Goal: Task Accomplishment & Management: Manage account settings

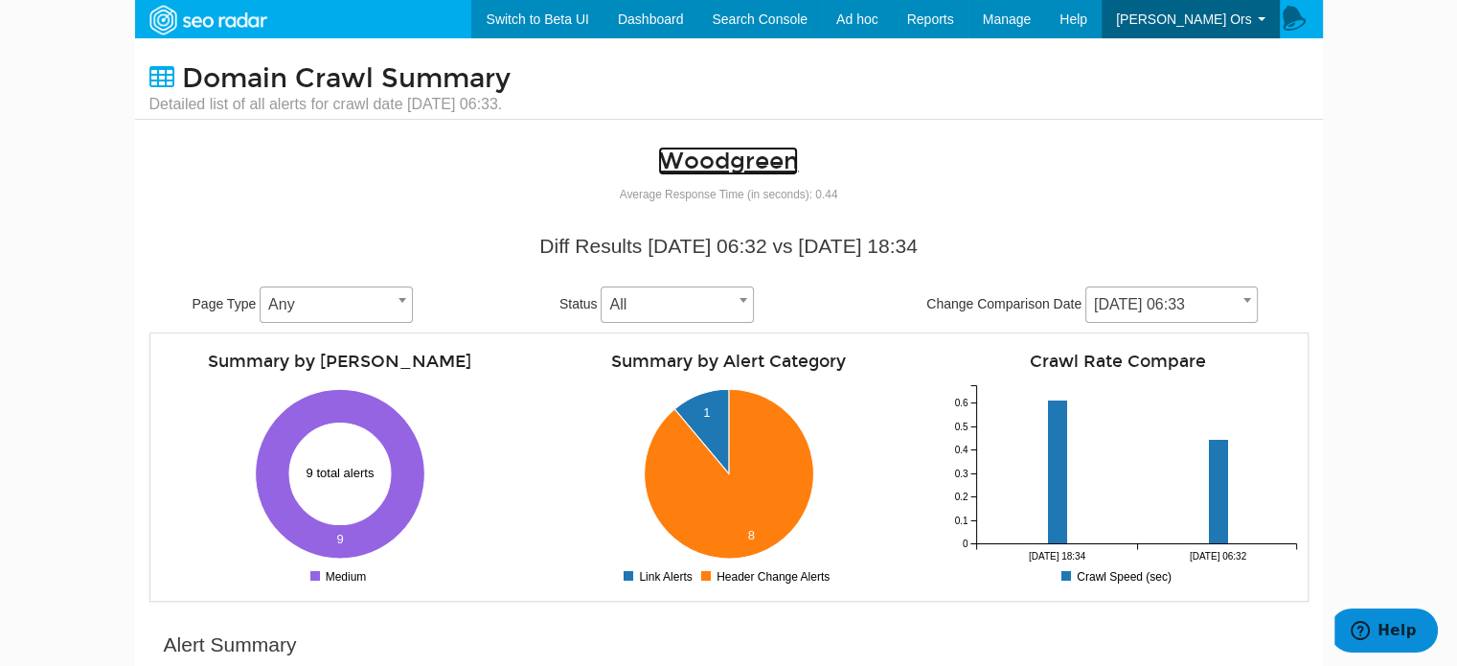
click at [715, 156] on link "Woodgreen" at bounding box center [728, 161] width 140 height 29
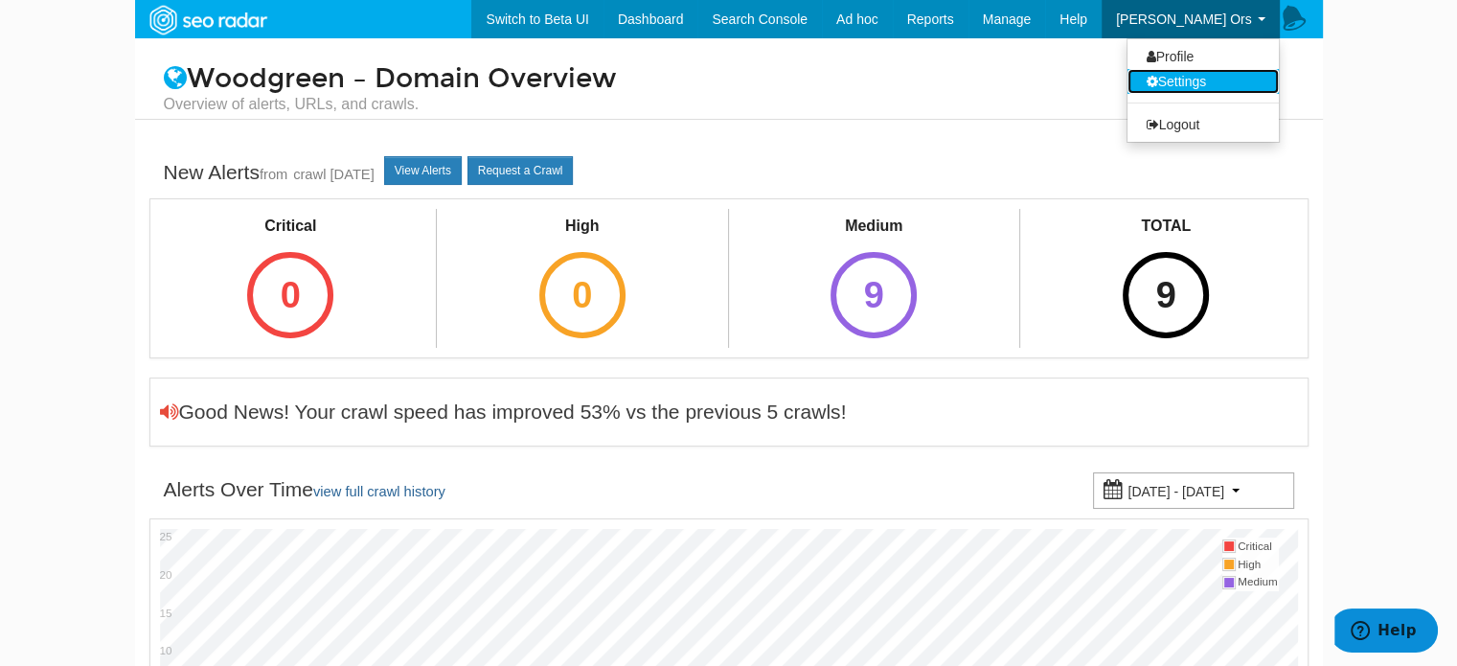
click at [1182, 76] on link "Settings" at bounding box center [1202, 81] width 151 height 25
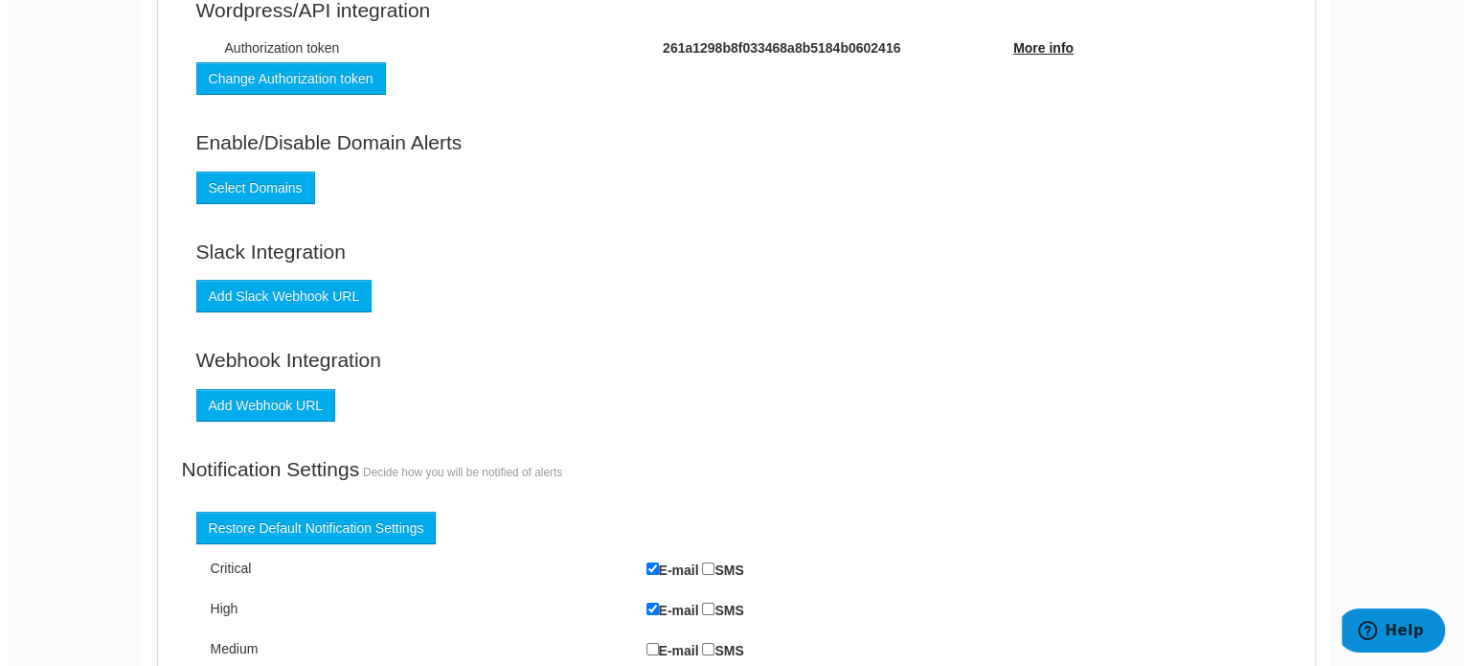
scroll to position [287, 0]
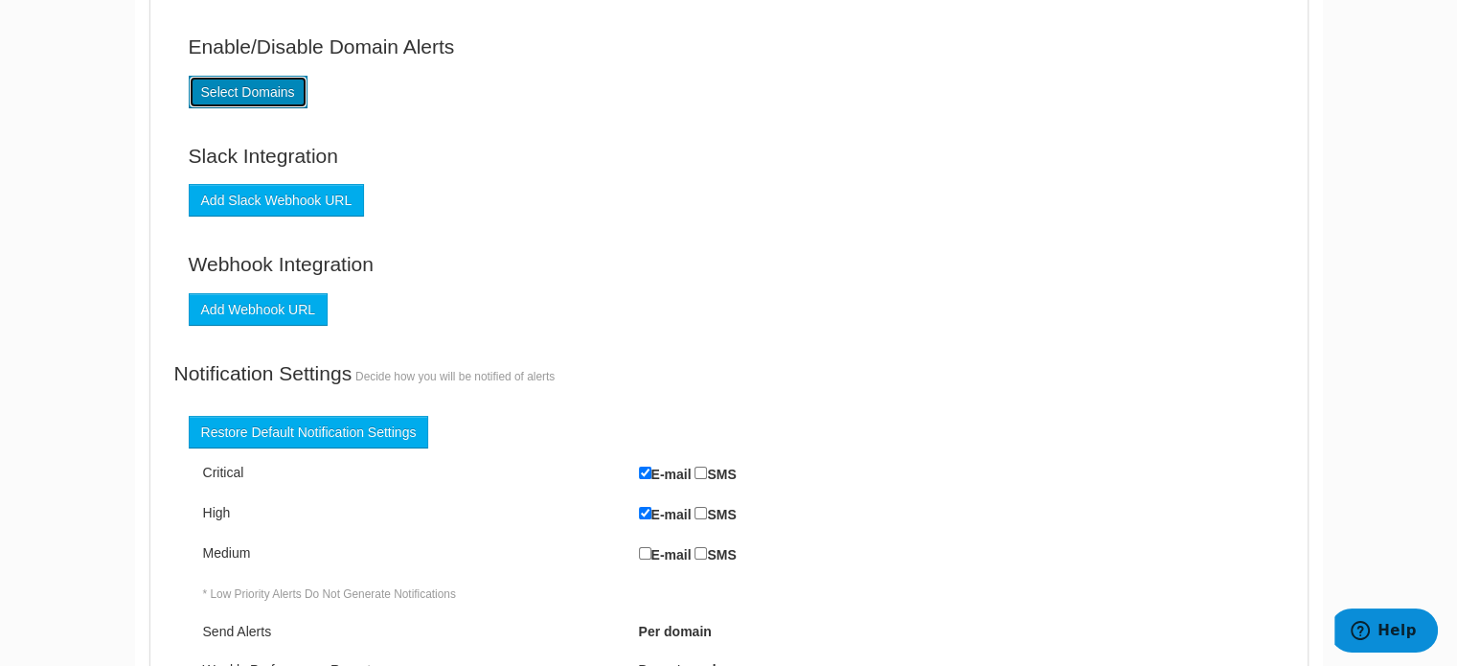
click at [241, 102] on link "Select Domains" at bounding box center [248, 92] width 119 height 33
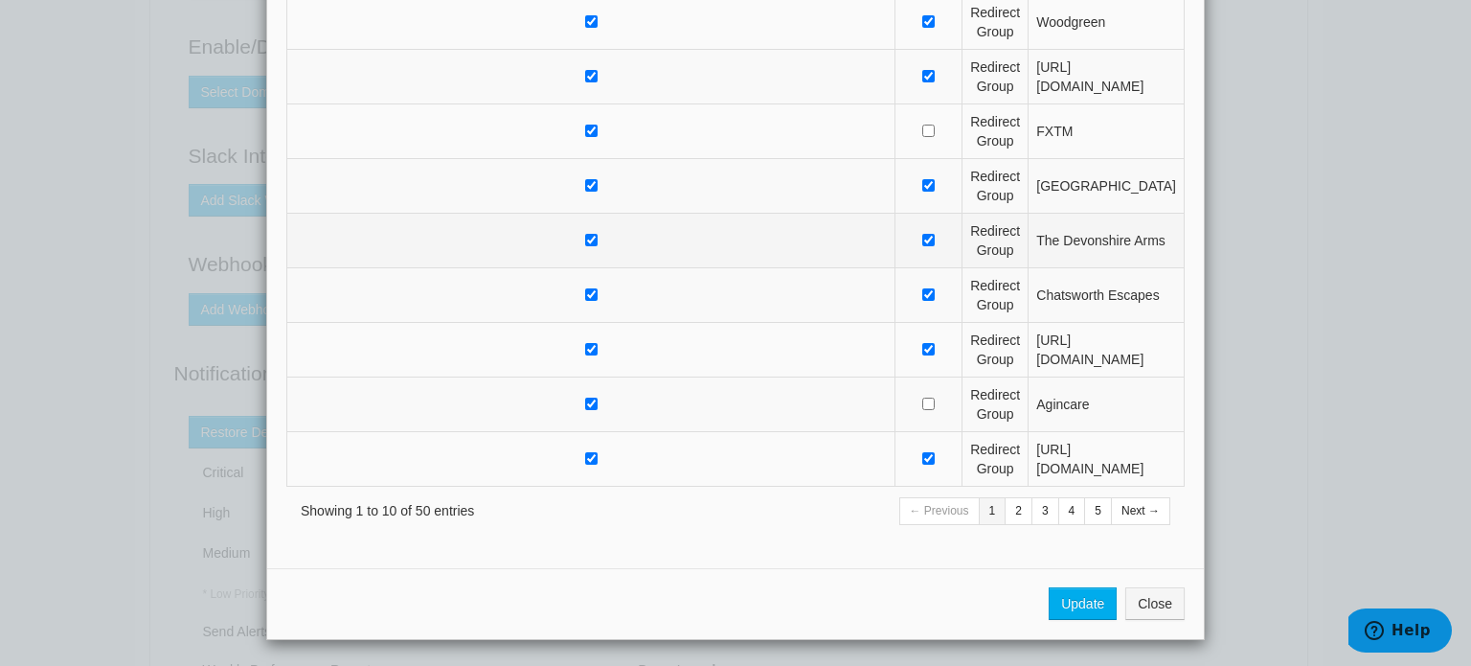
scroll to position [0, 0]
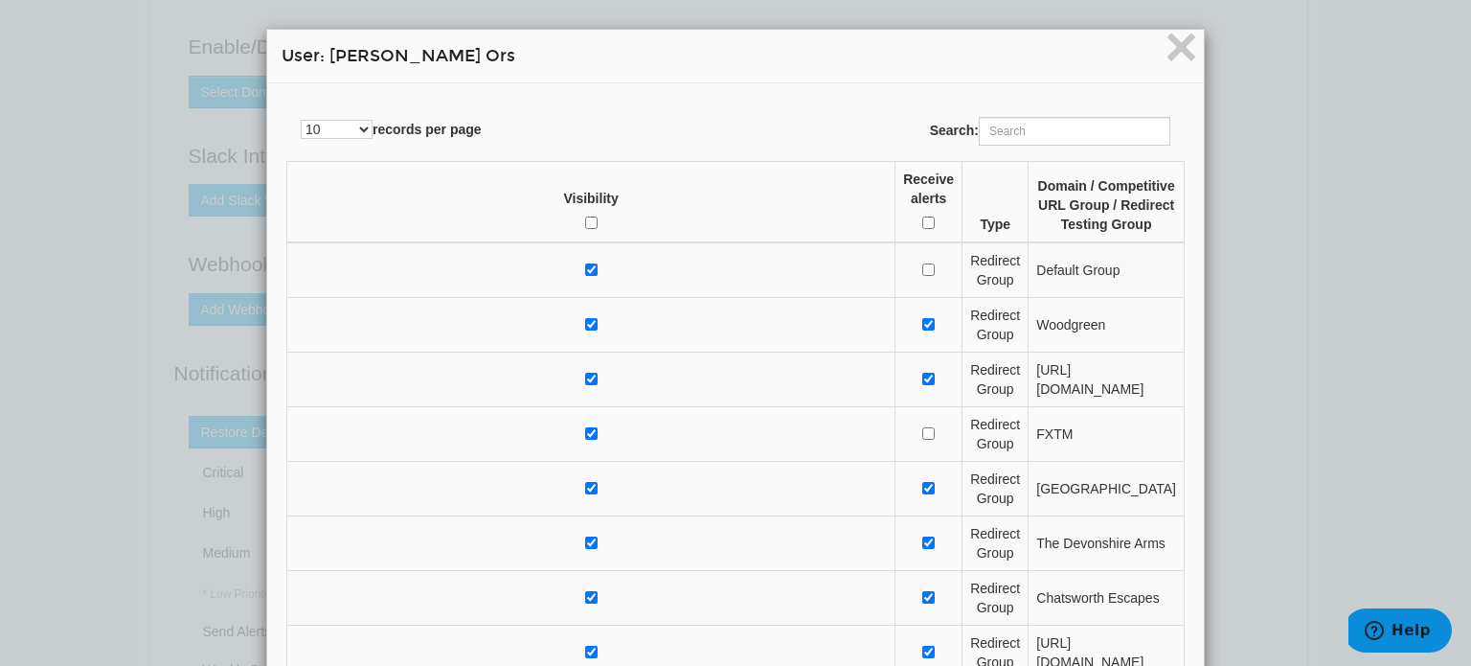
click at [896, 214] on th "Receive alerts" at bounding box center [929, 202] width 67 height 81
checkbox input "true"
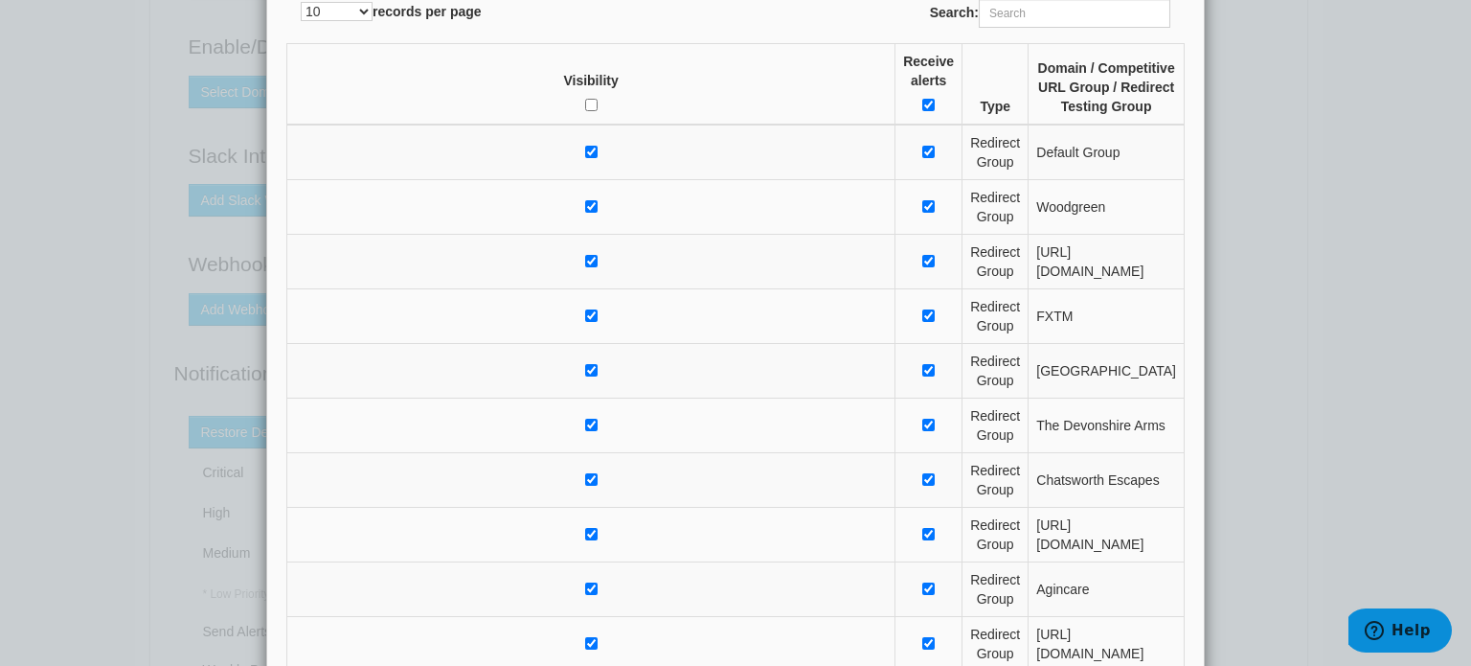
scroll to position [287, 0]
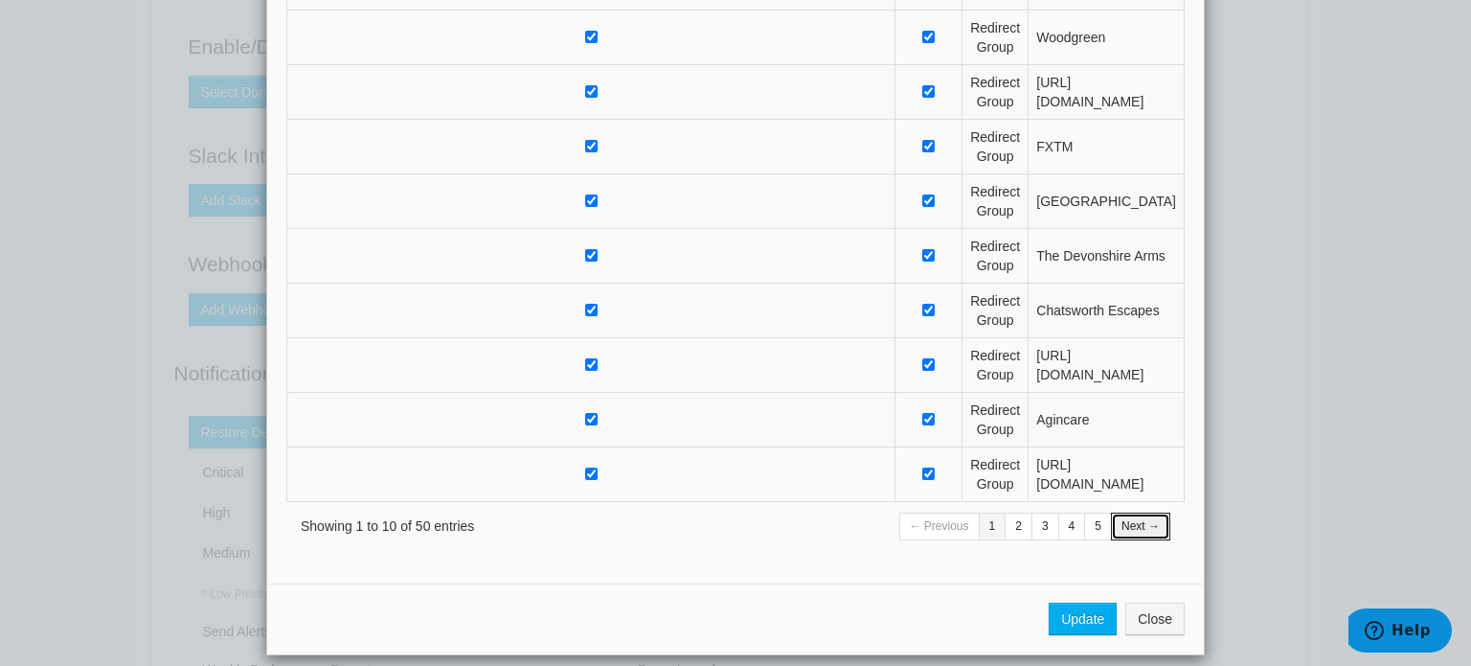
click at [1130, 526] on link "Next →" at bounding box center [1140, 526] width 59 height 28
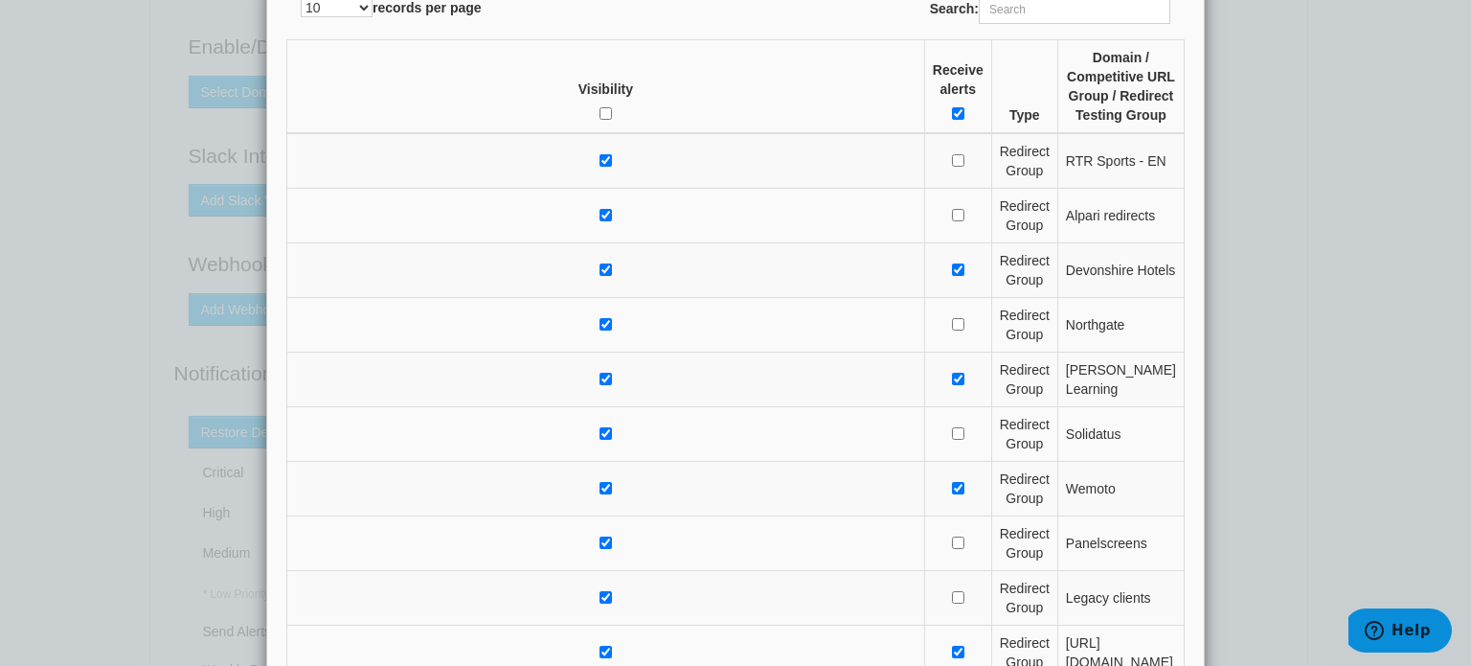
scroll to position [15, 0]
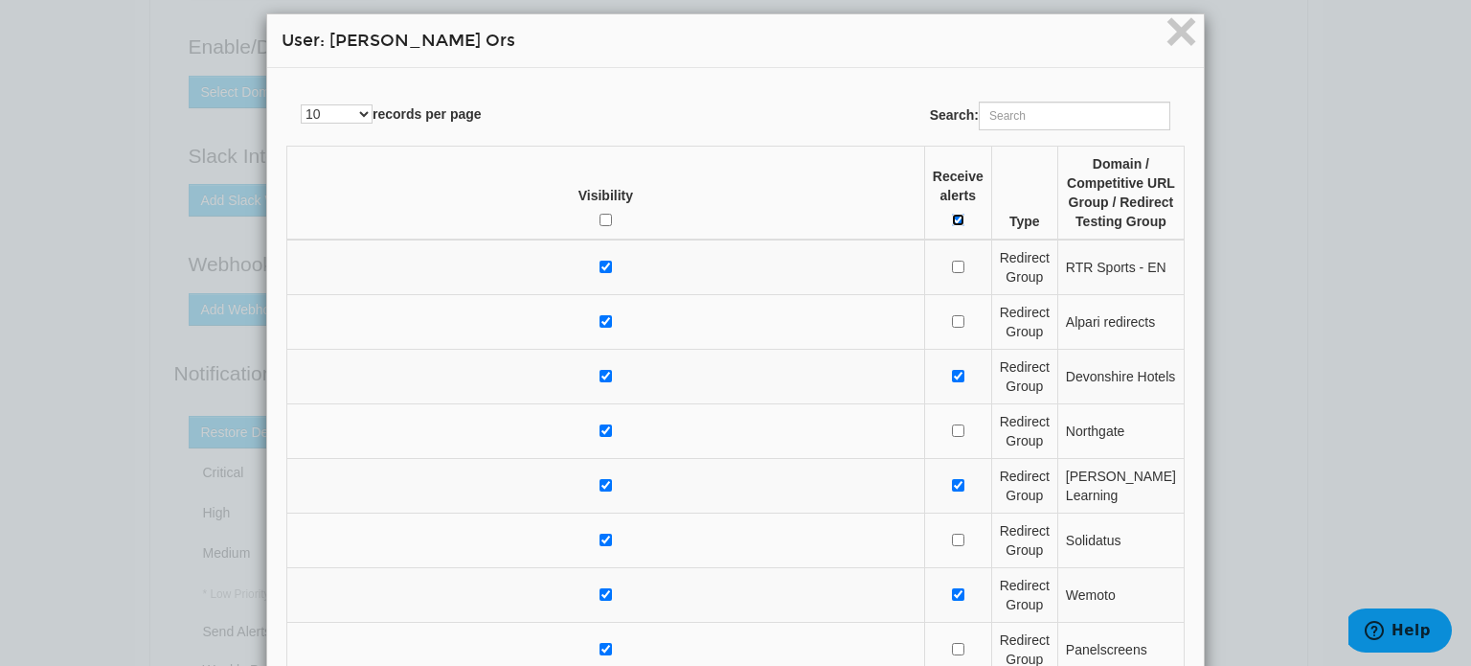
click at [952, 214] on input "Receive alerts" at bounding box center [958, 220] width 12 height 12
checkbox input "false"
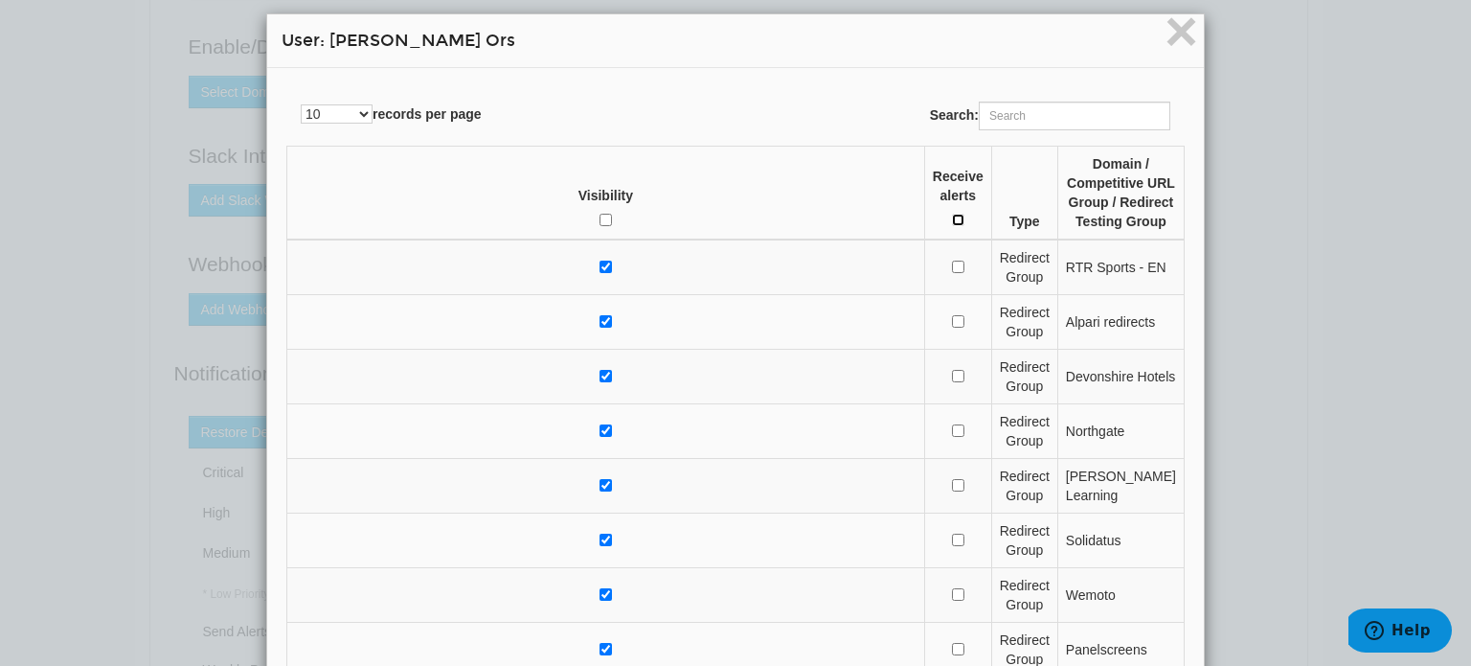
checkbox input "false"
click at [952, 214] on input "Receive alerts" at bounding box center [958, 220] width 12 height 12
checkbox input "true"
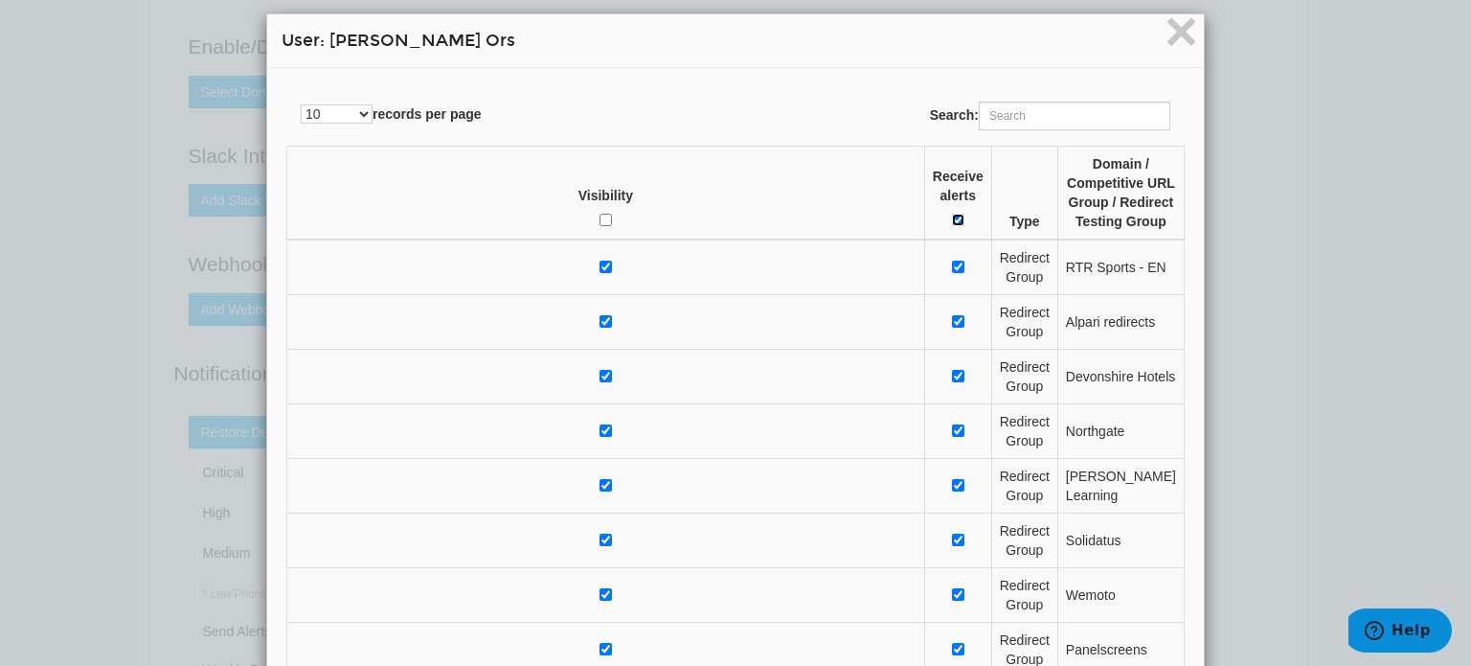
checkbox input "true"
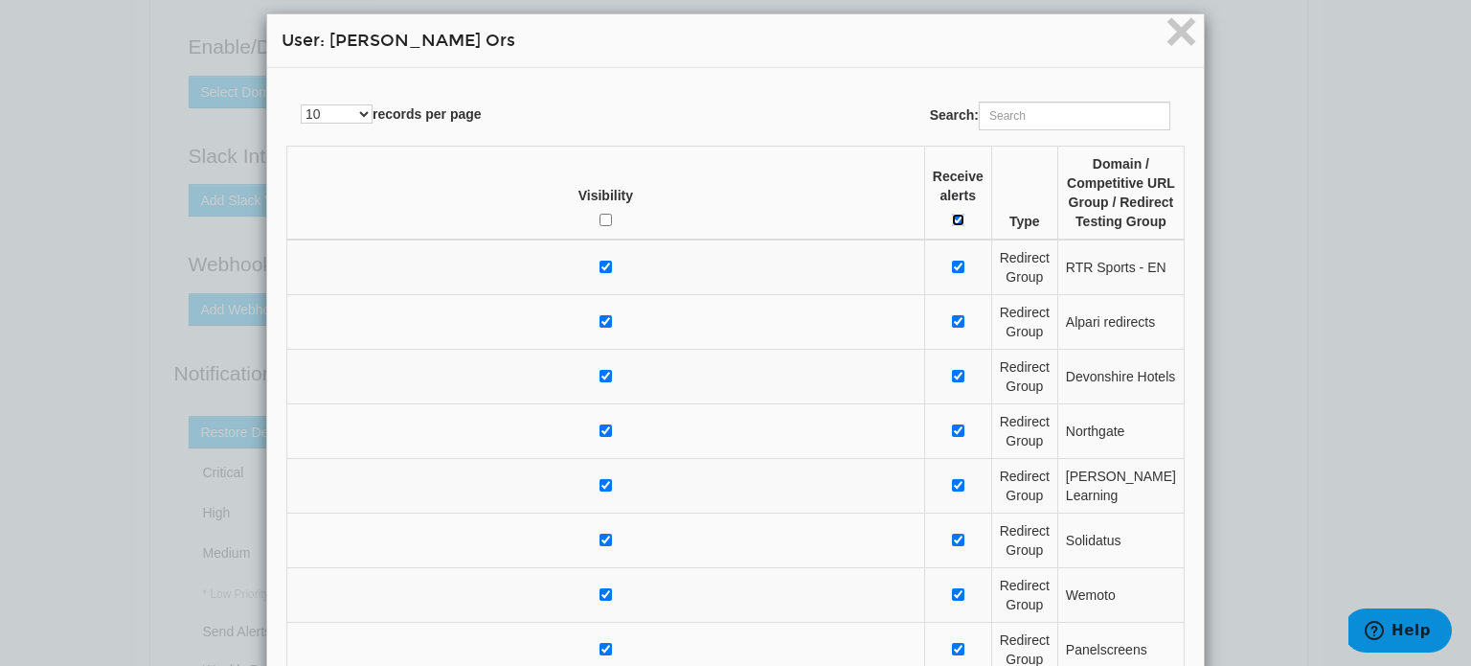
checkbox input "true"
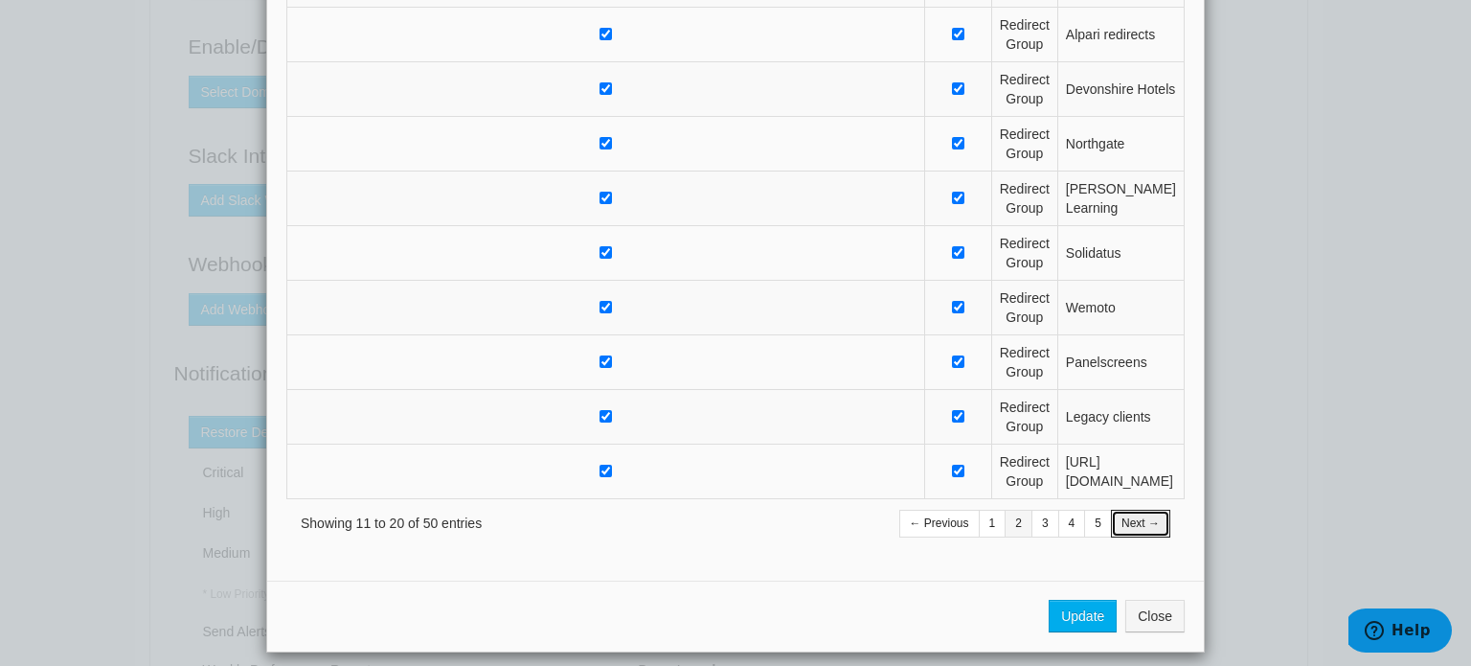
click at [1153, 510] on link "Next →" at bounding box center [1140, 524] width 59 height 28
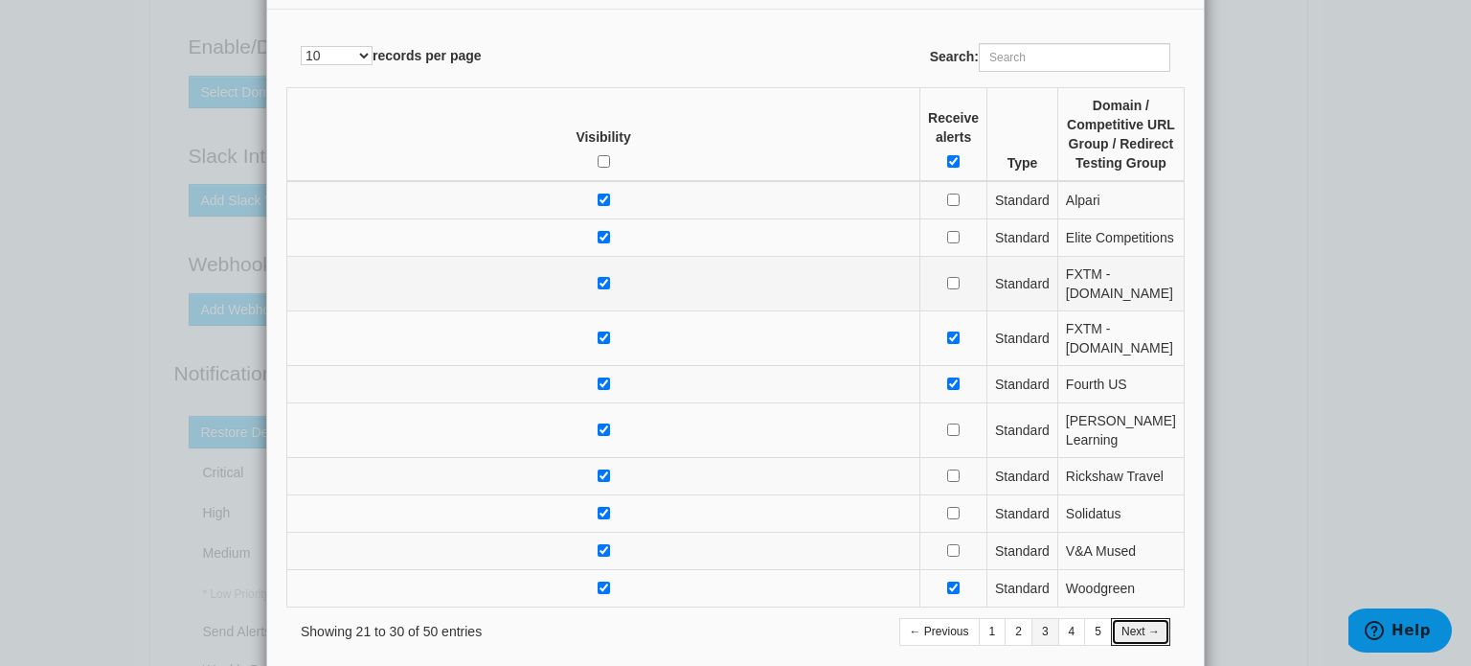
scroll to position [0, 0]
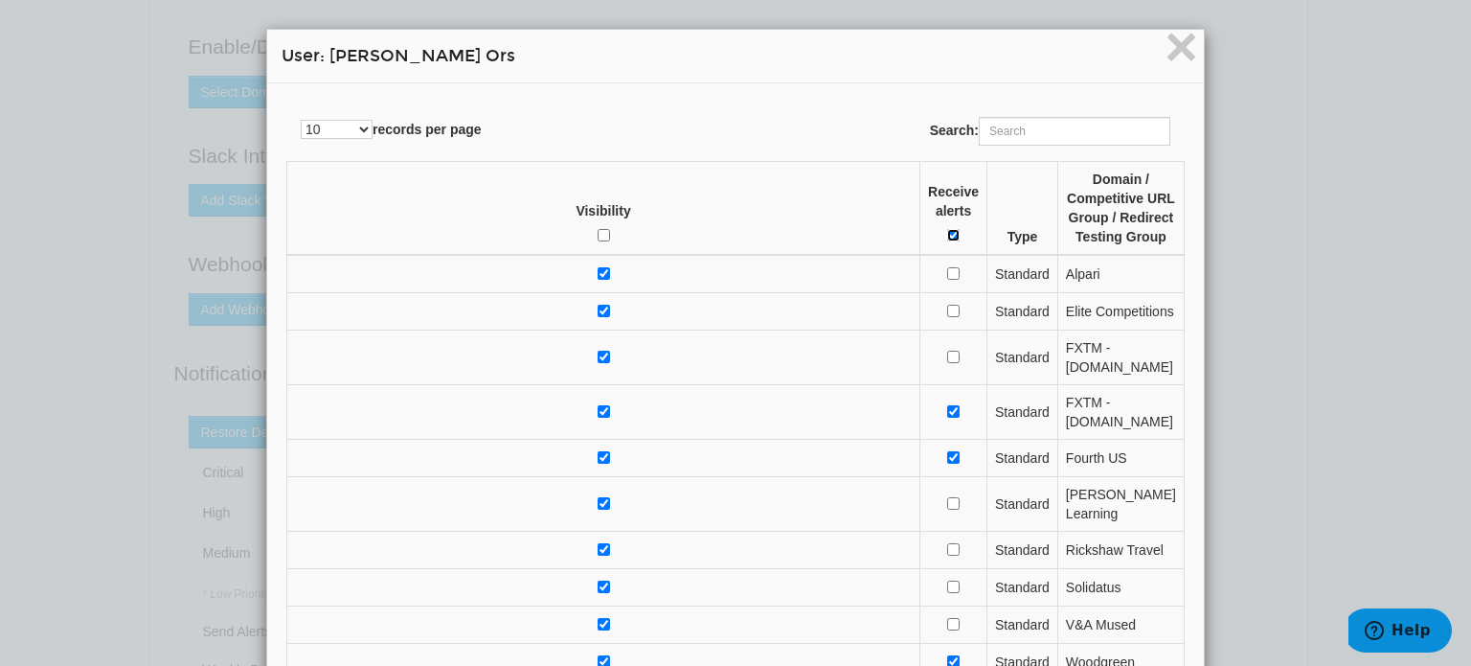
click at [960, 241] on input "Receive alerts" at bounding box center [953, 235] width 12 height 12
checkbox input "false"
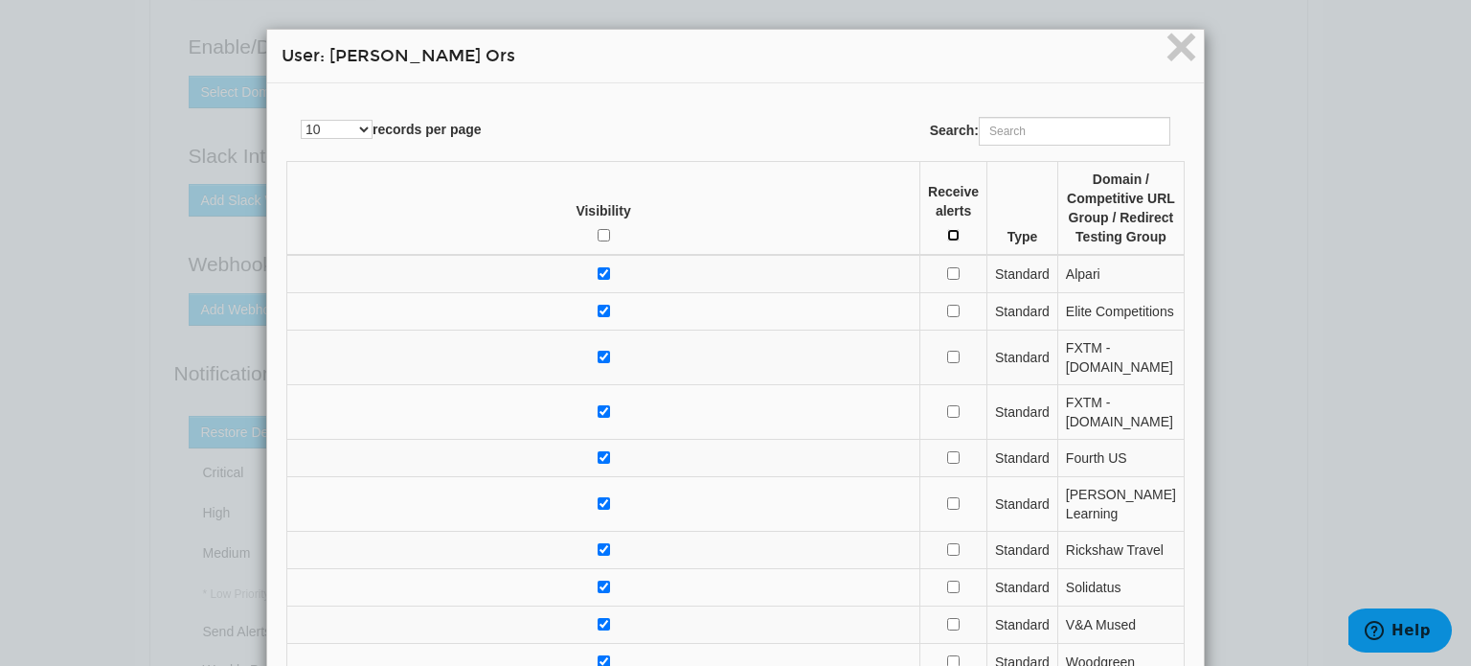
click at [960, 241] on input "Receive alerts" at bounding box center [953, 235] width 12 height 12
checkbox input "true"
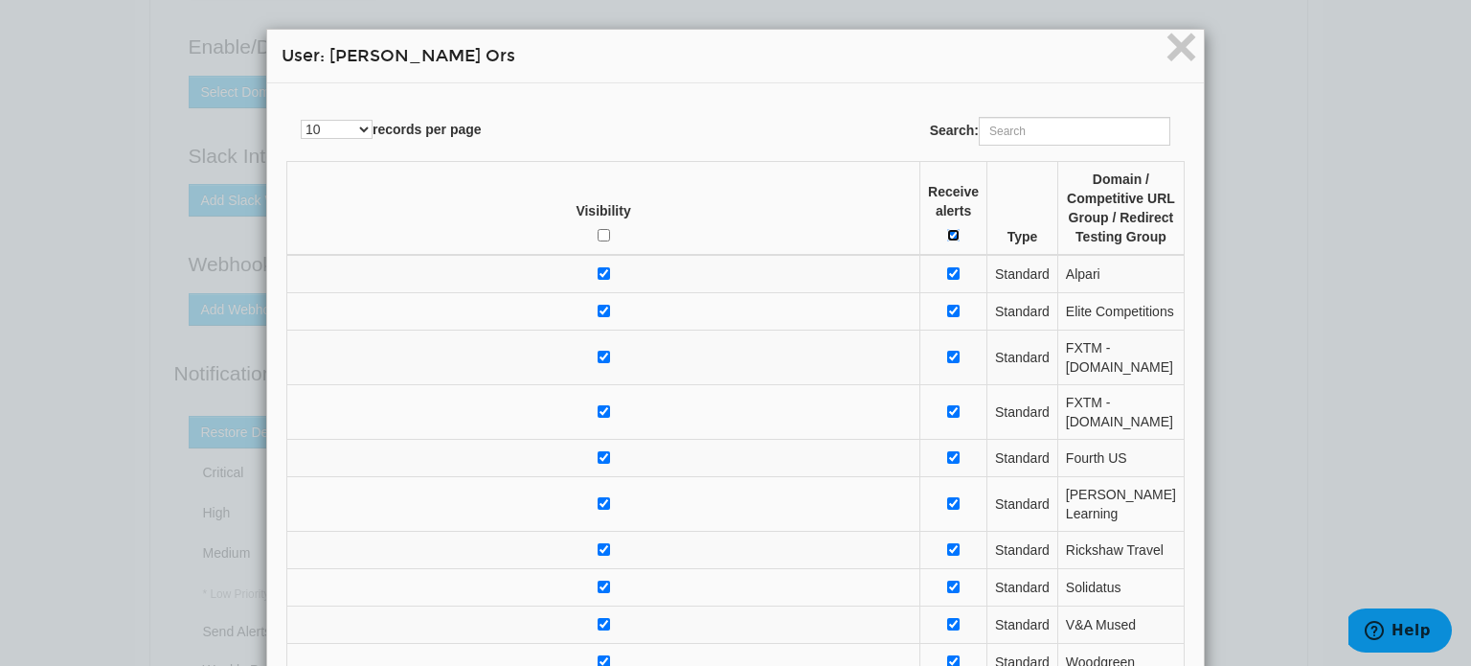
checkbox input "true"
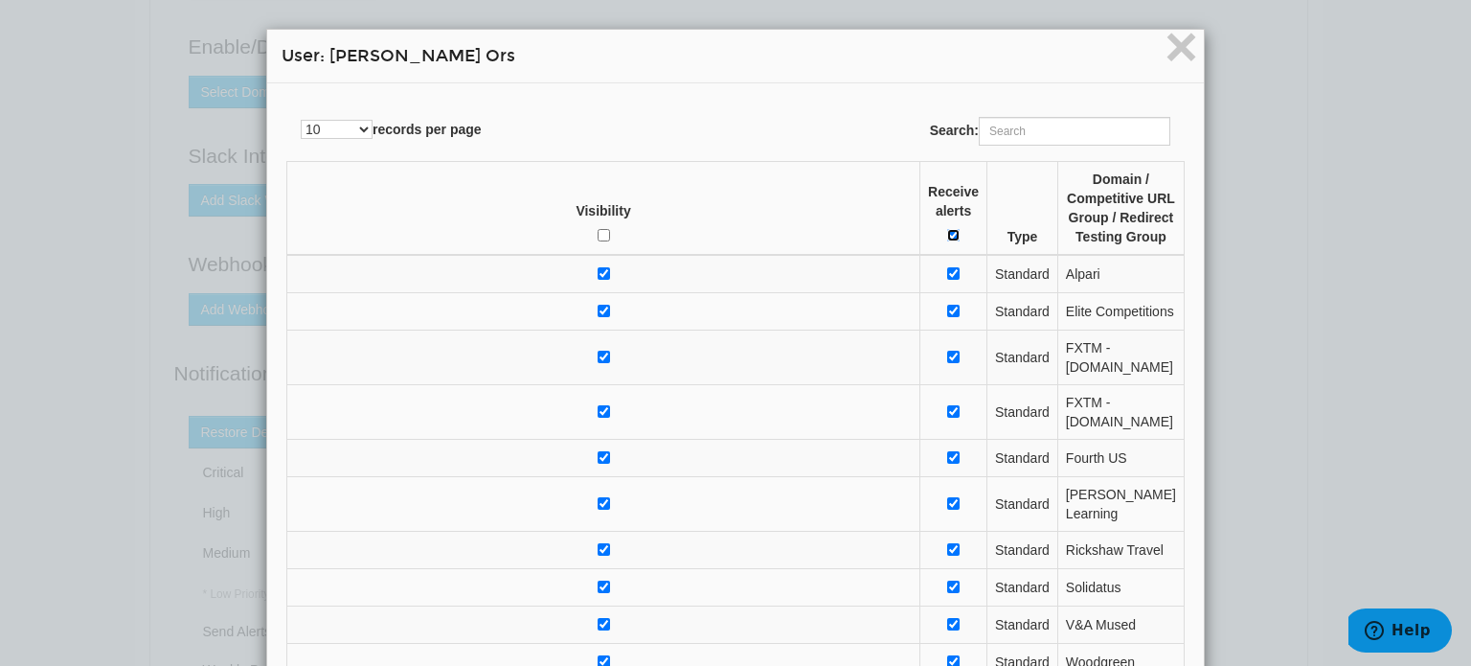
checkbox input "true"
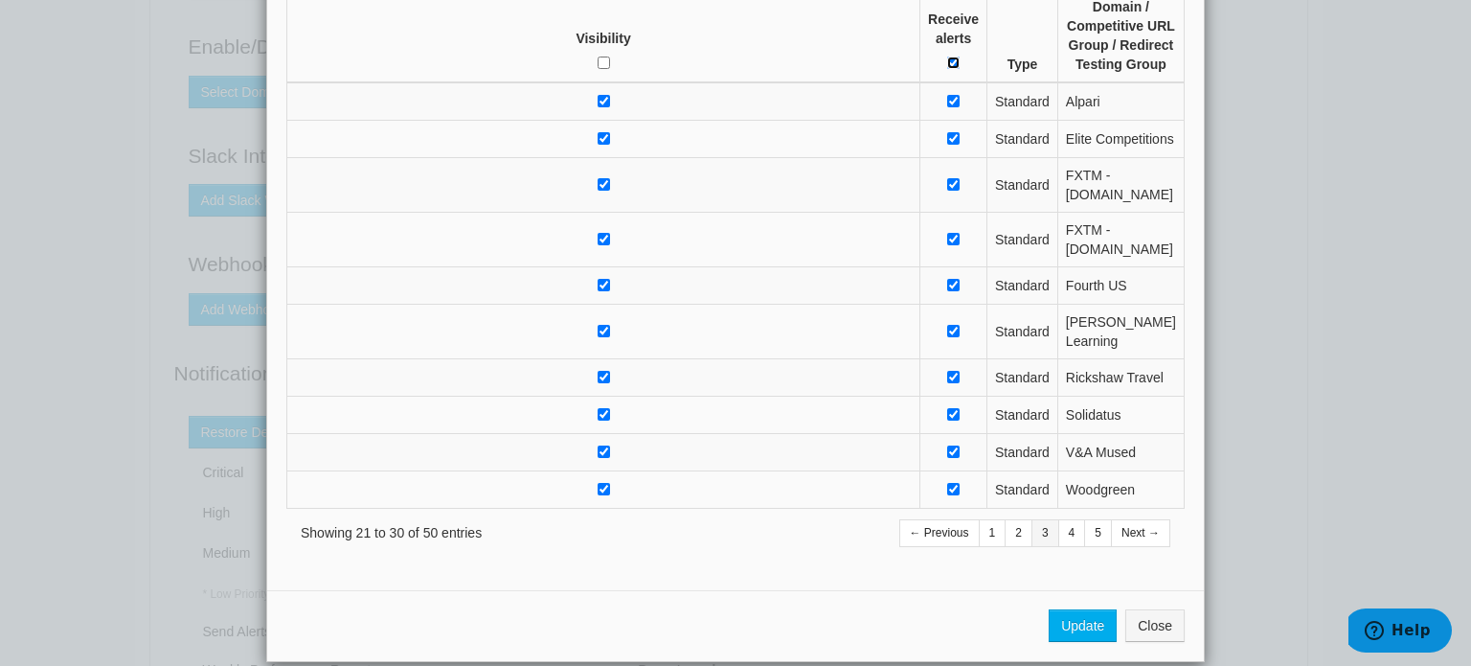
scroll to position [269, 0]
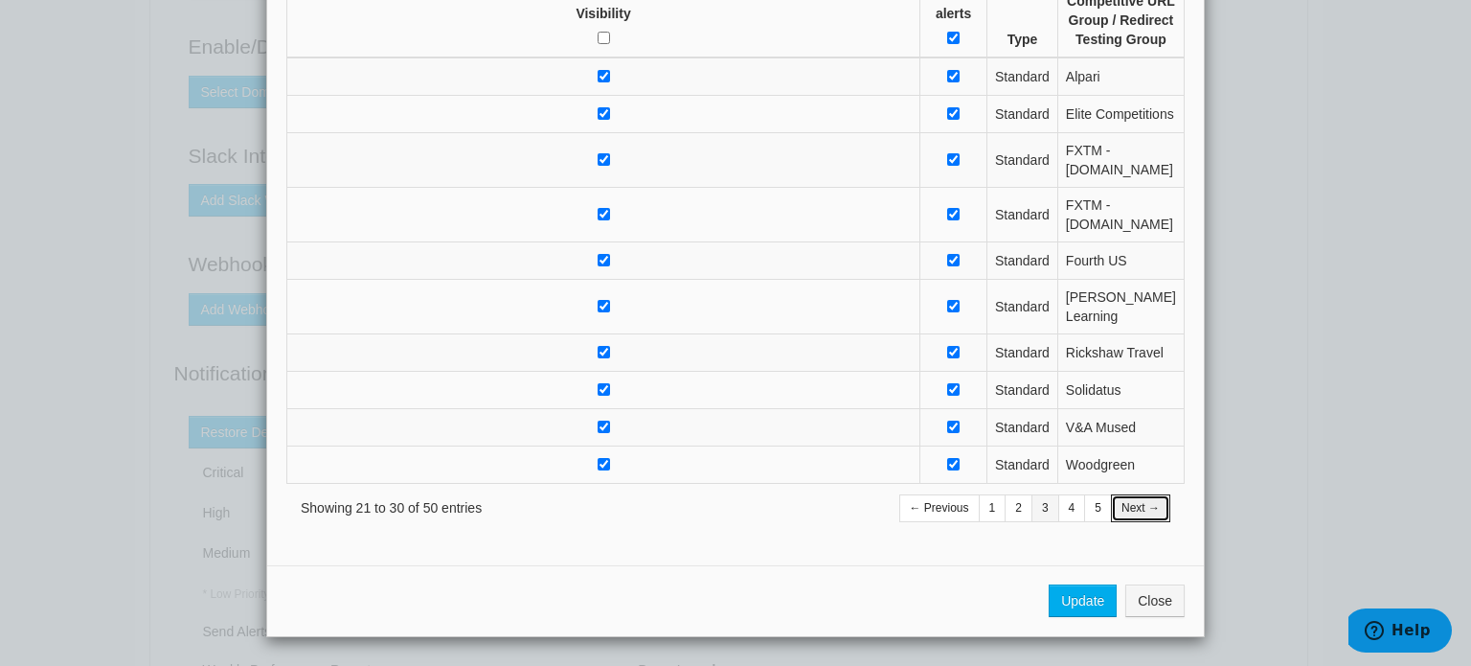
click at [1146, 513] on link "Next →" at bounding box center [1140, 508] width 59 height 28
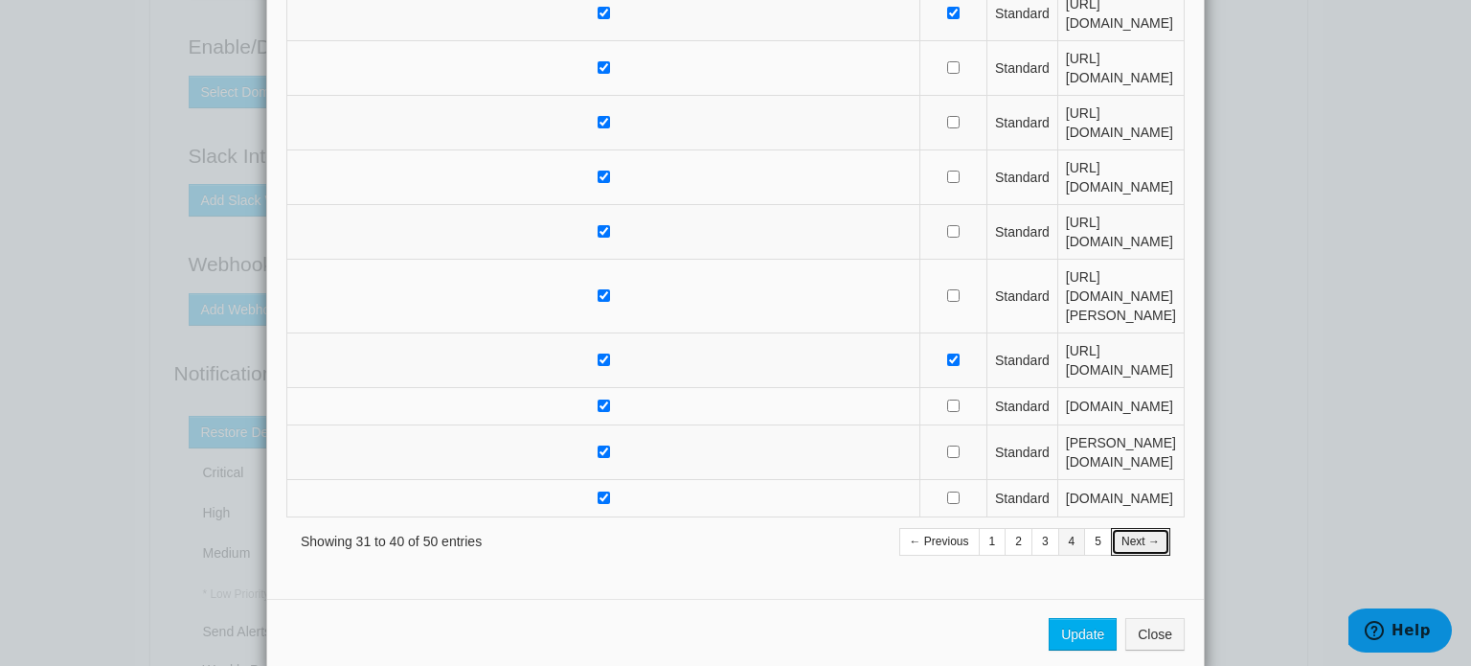
scroll to position [135, 0]
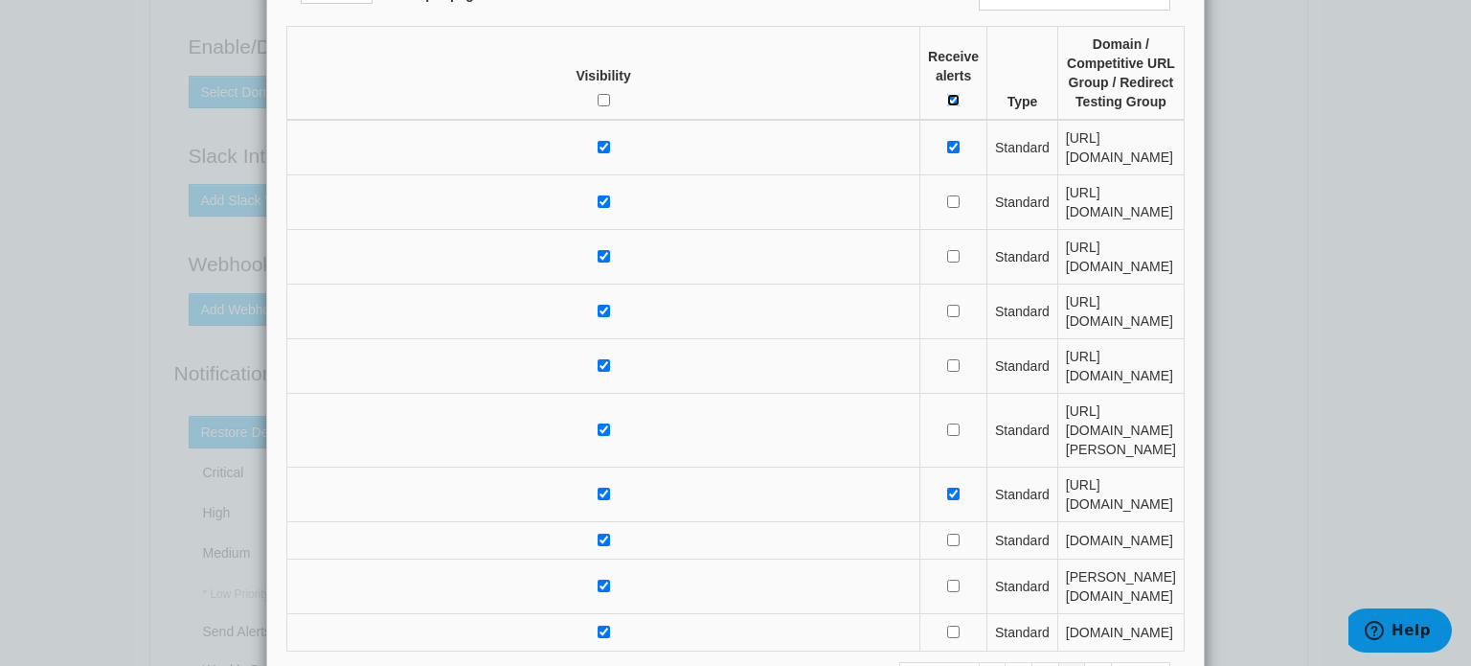
click at [947, 94] on input "Receive alerts" at bounding box center [953, 100] width 12 height 12
checkbox input "false"
click at [947, 94] on input "Receive alerts" at bounding box center [953, 100] width 12 height 12
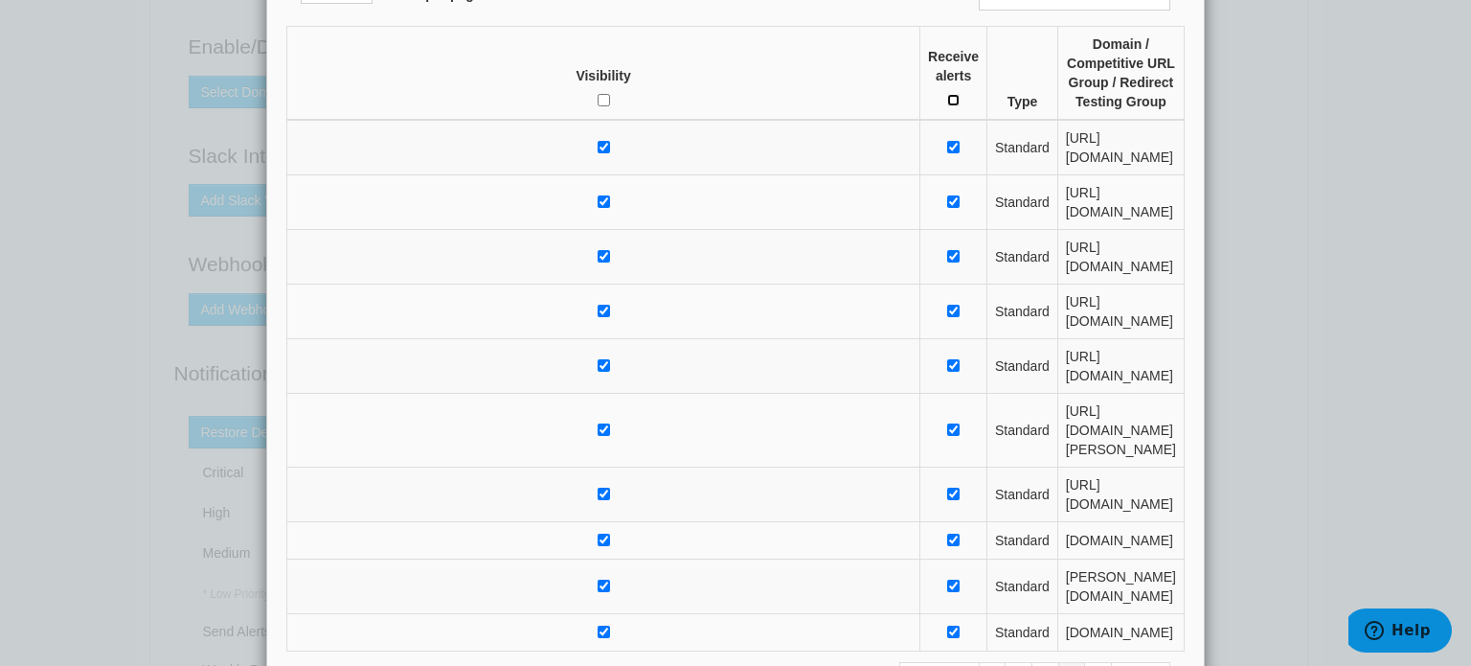
checkbox input "true"
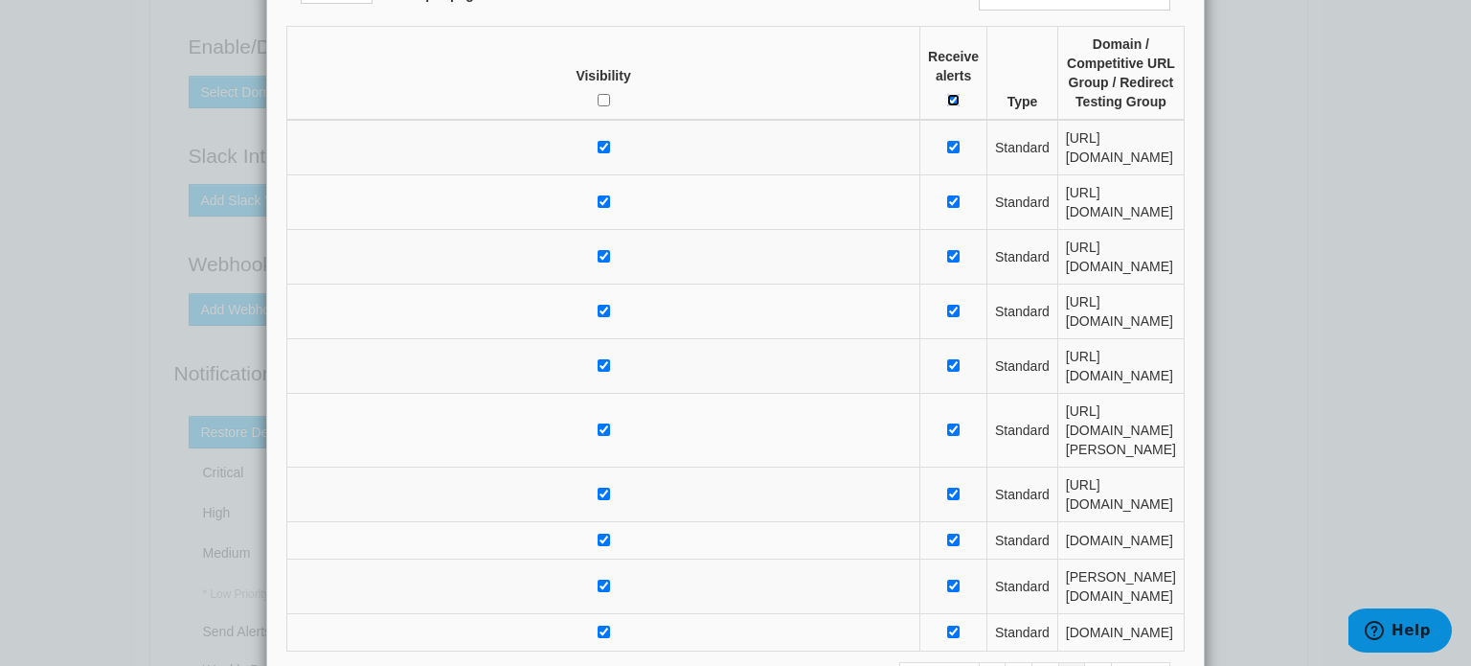
checkbox input "true"
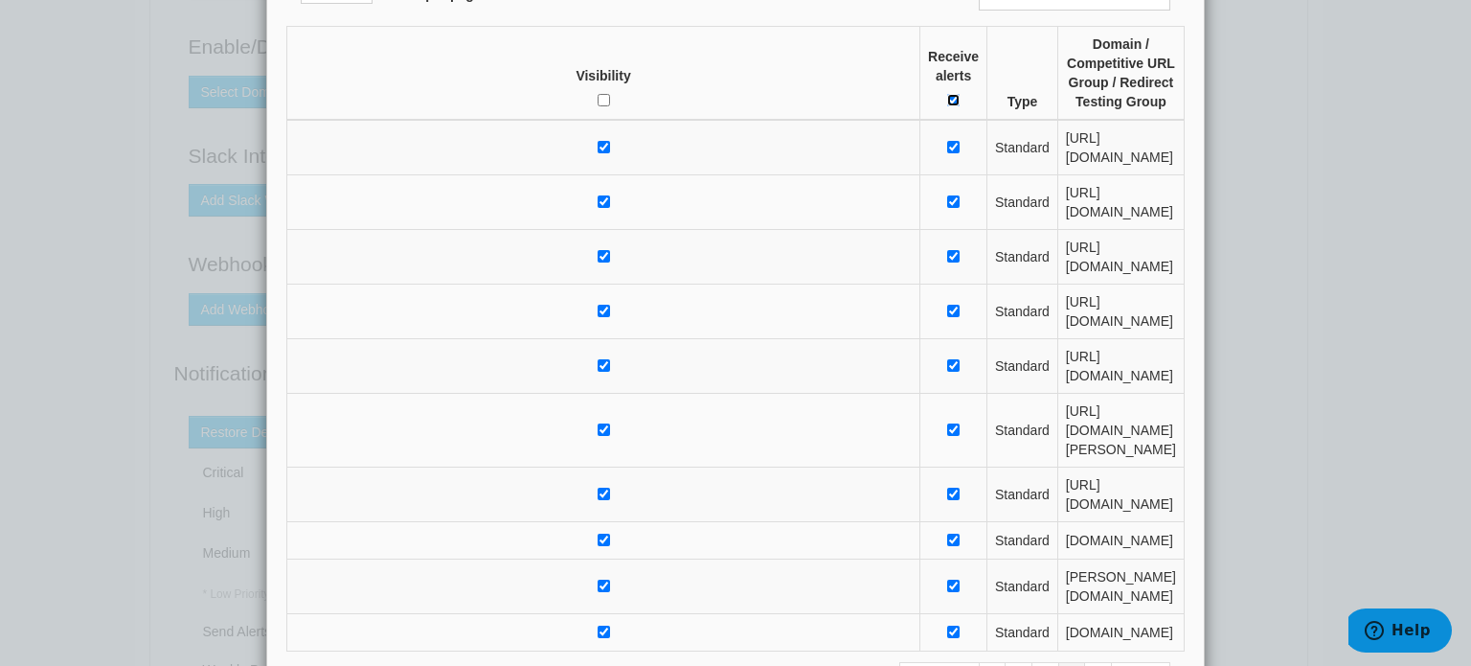
checkbox input "true"
click at [1145, 662] on link "Next →" at bounding box center [1140, 676] width 59 height 28
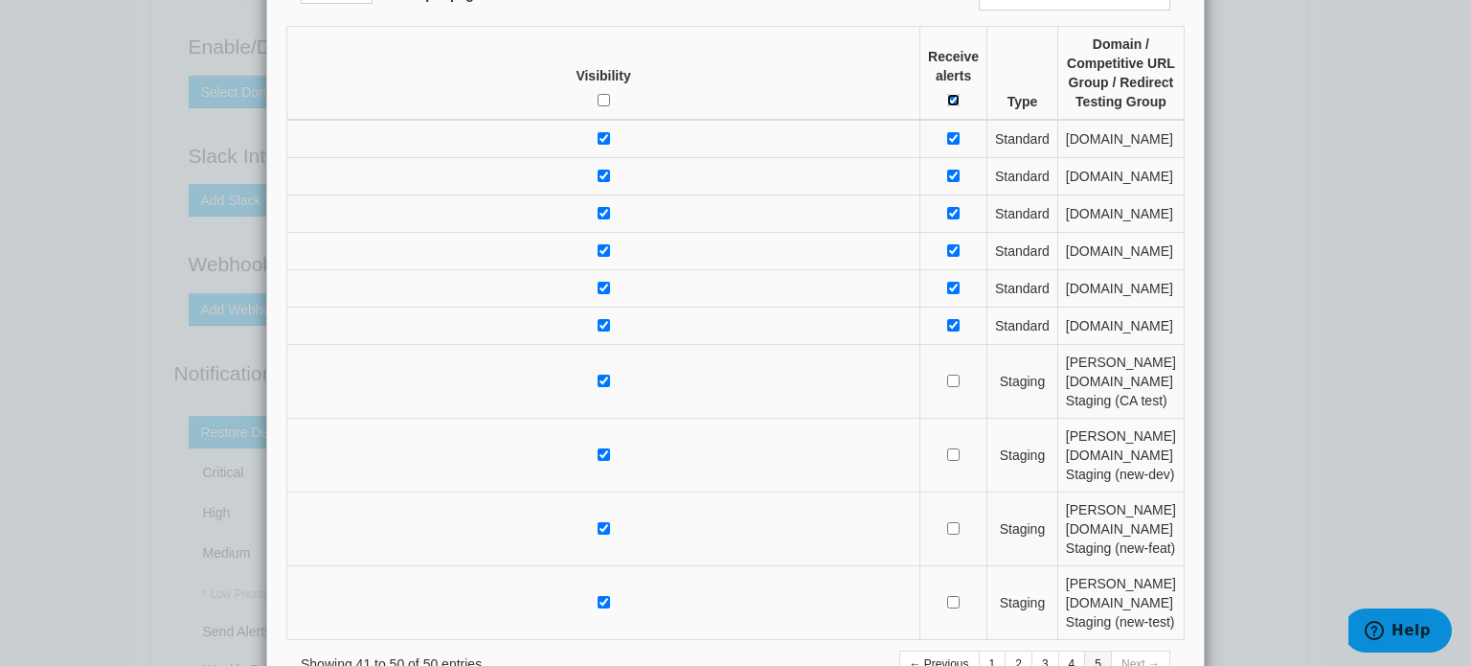
click at [947, 94] on input "Receive alerts" at bounding box center [953, 100] width 12 height 12
checkbox input "false"
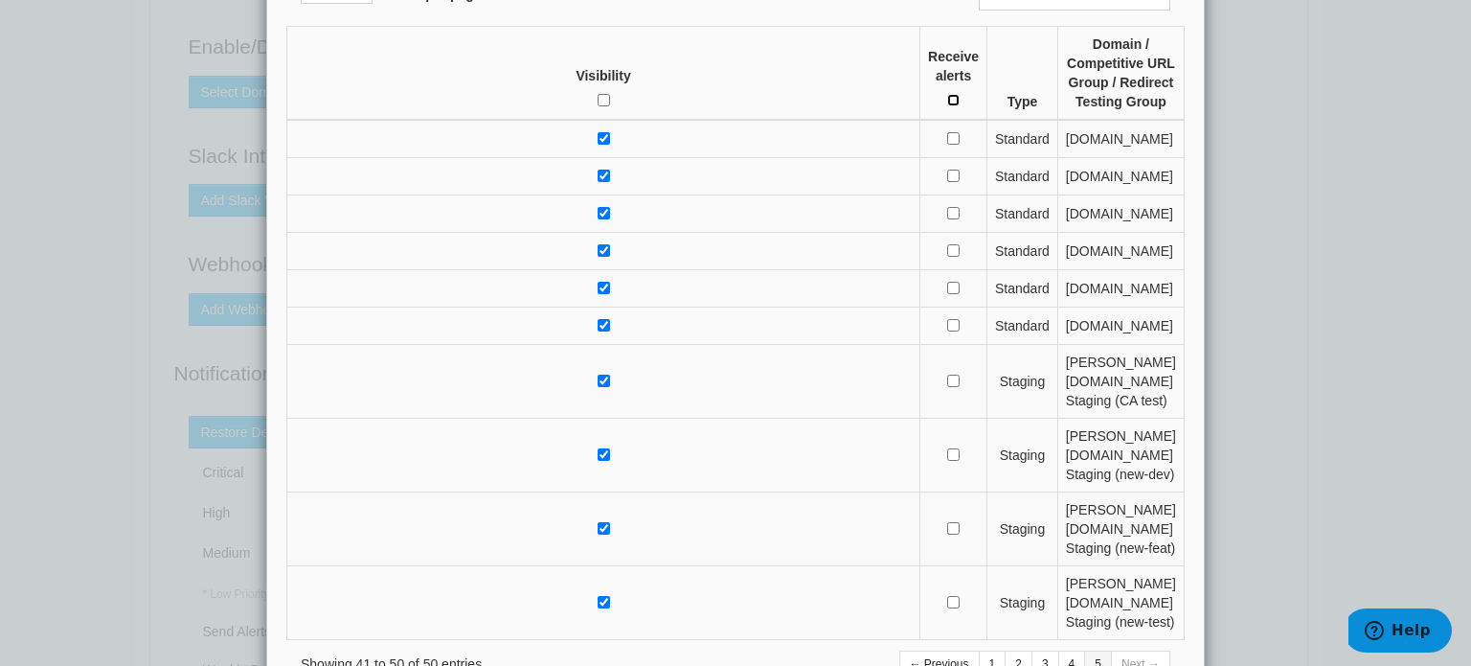
checkbox input "false"
click at [947, 94] on input "Receive alerts" at bounding box center [953, 100] width 12 height 12
checkbox input "true"
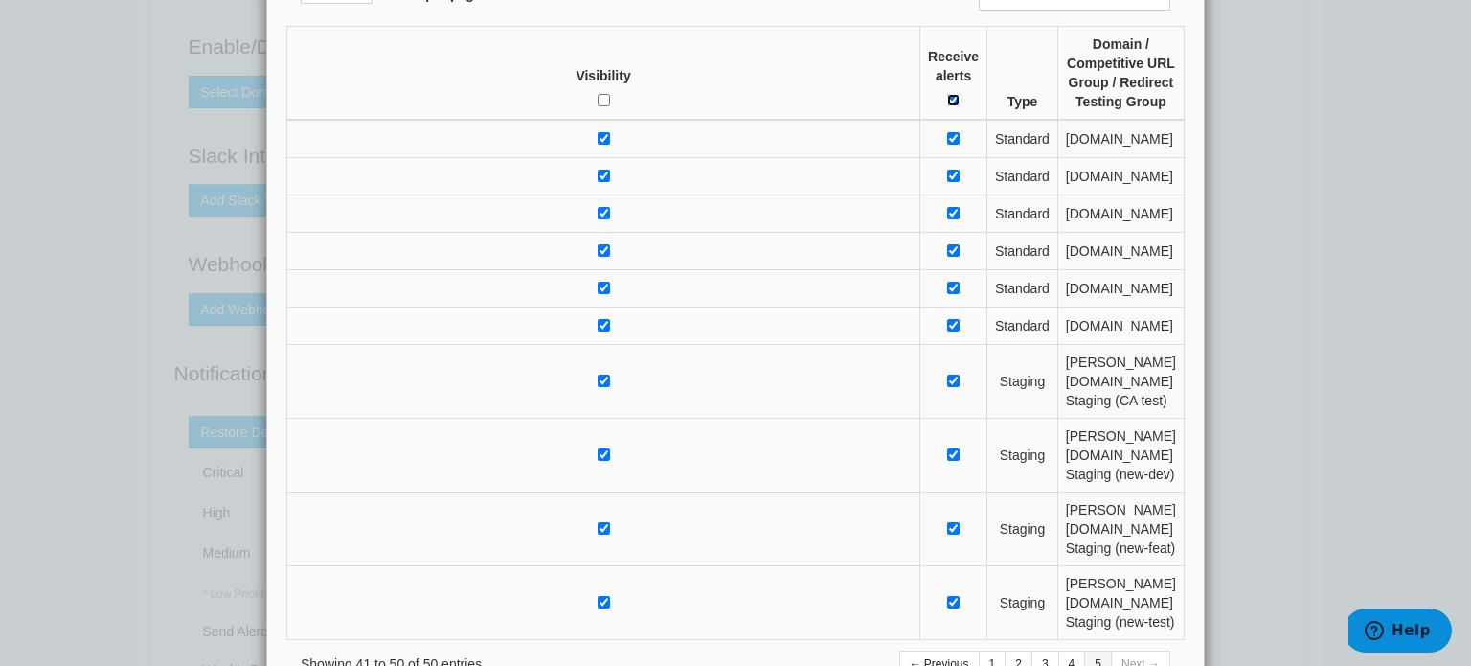
checkbox input "true"
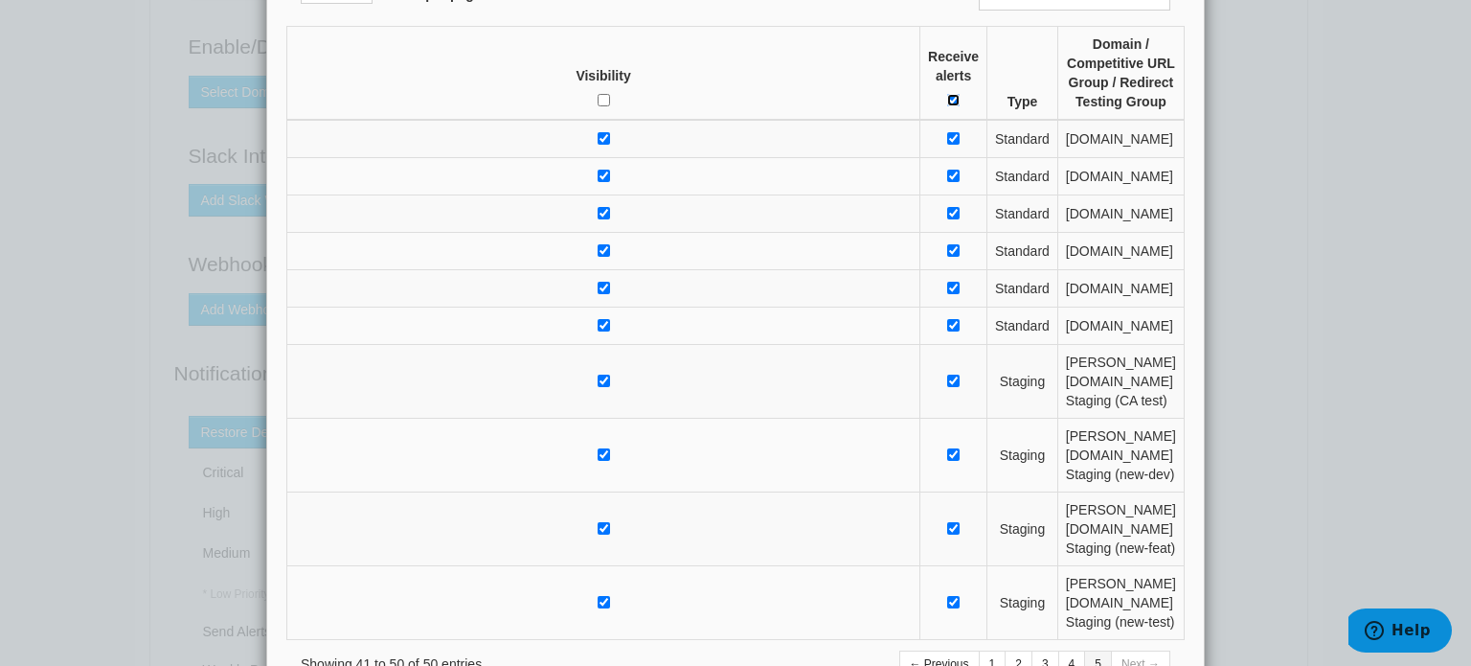
checkbox input "true"
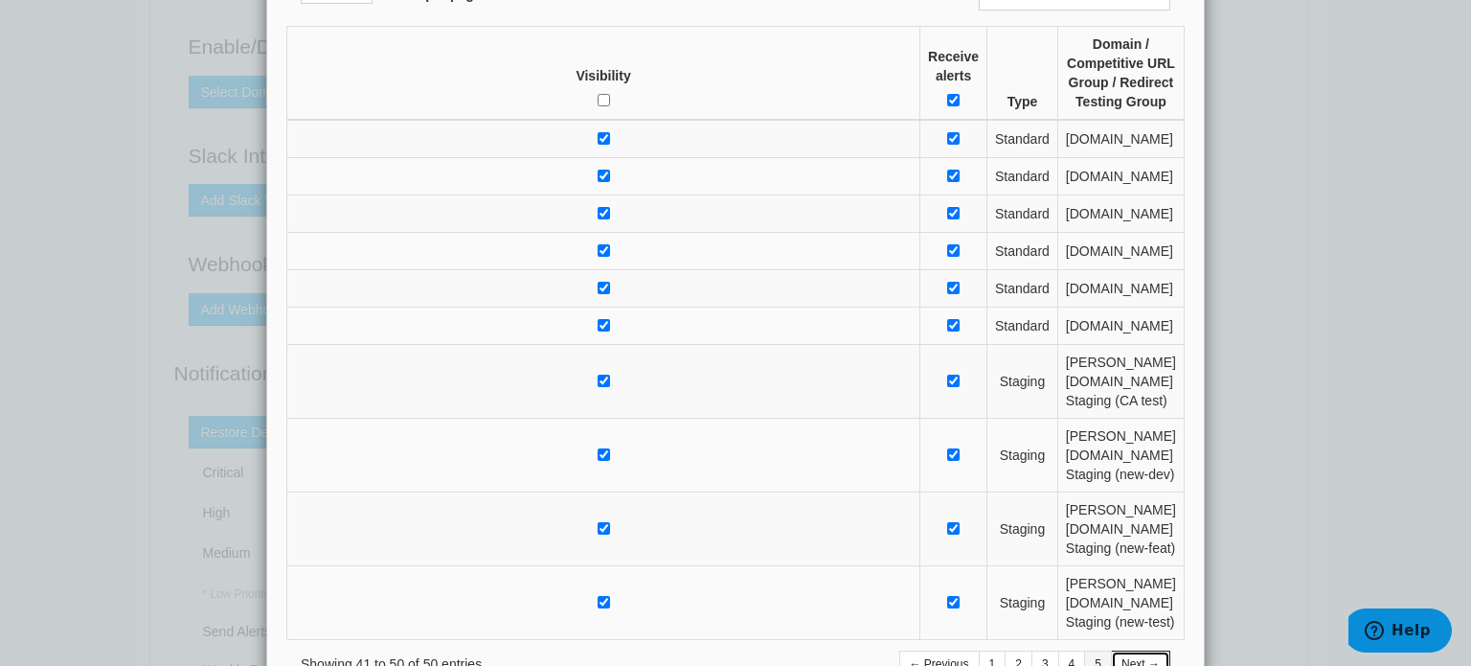
click at [1149, 650] on link "Next →" at bounding box center [1140, 664] width 59 height 28
click at [1146, 650] on link "Next →" at bounding box center [1140, 664] width 59 height 28
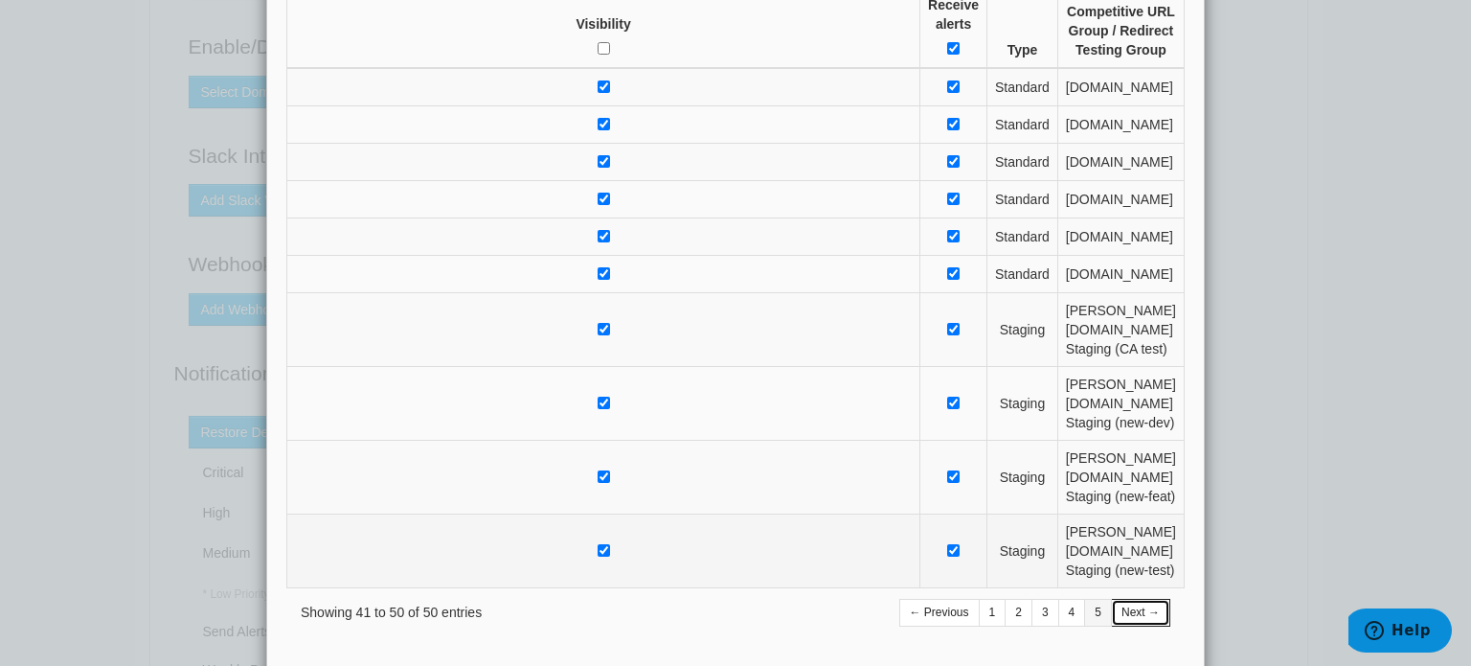
scroll to position [215, 0]
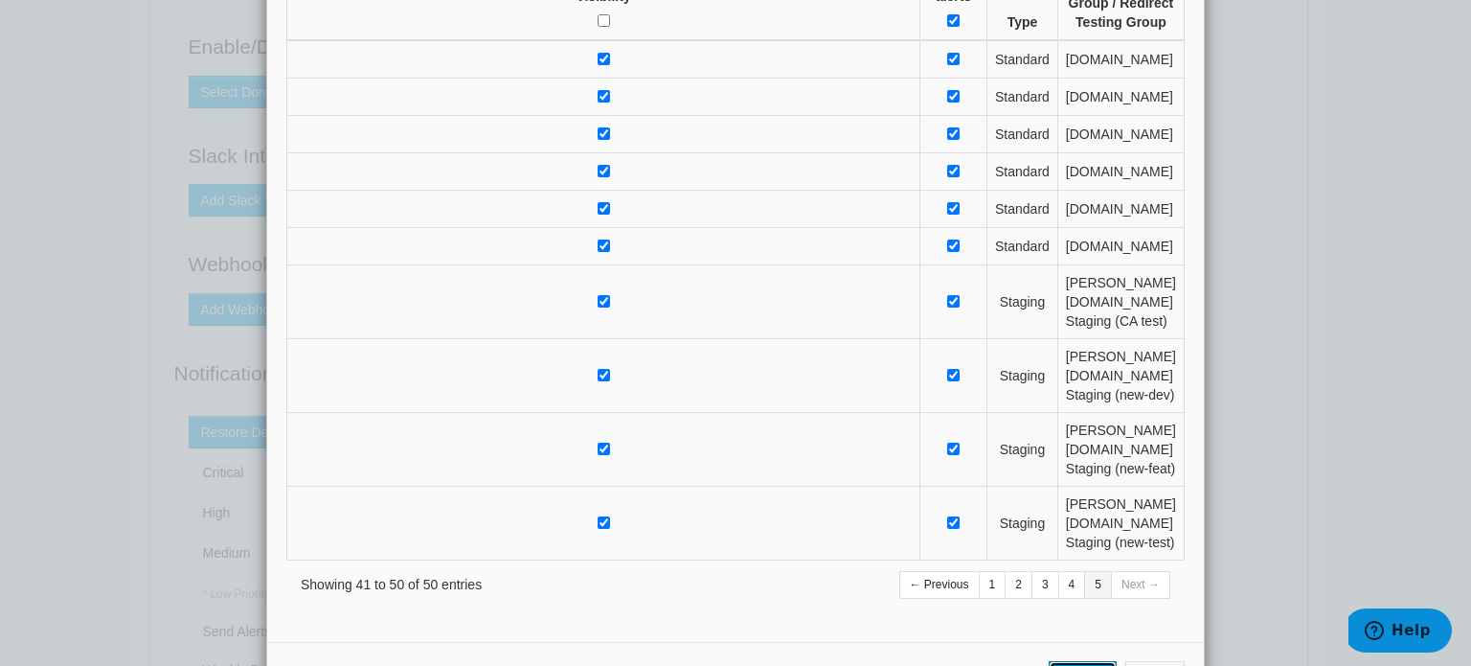
click at [1088, 661] on button "Update" at bounding box center [1083, 677] width 68 height 33
click at [1012, 571] on link "2" at bounding box center [1019, 585] width 28 height 28
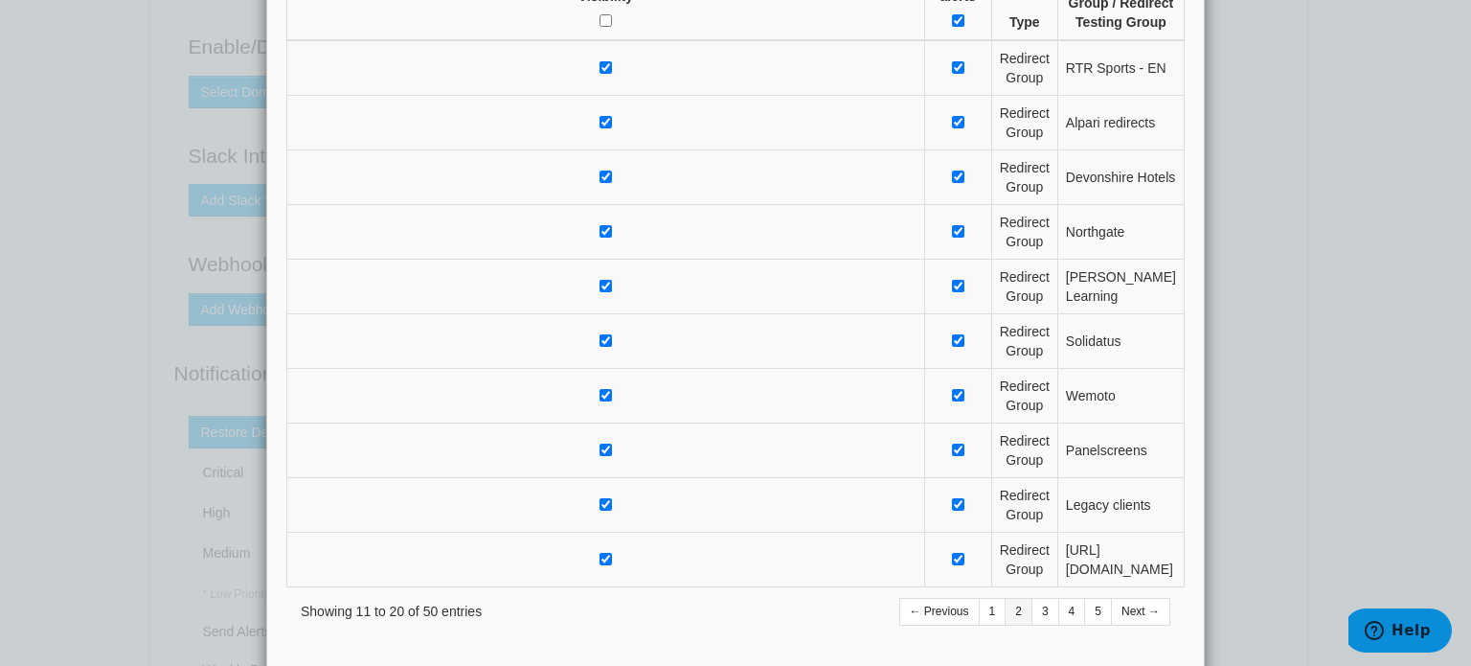
scroll to position [203, 0]
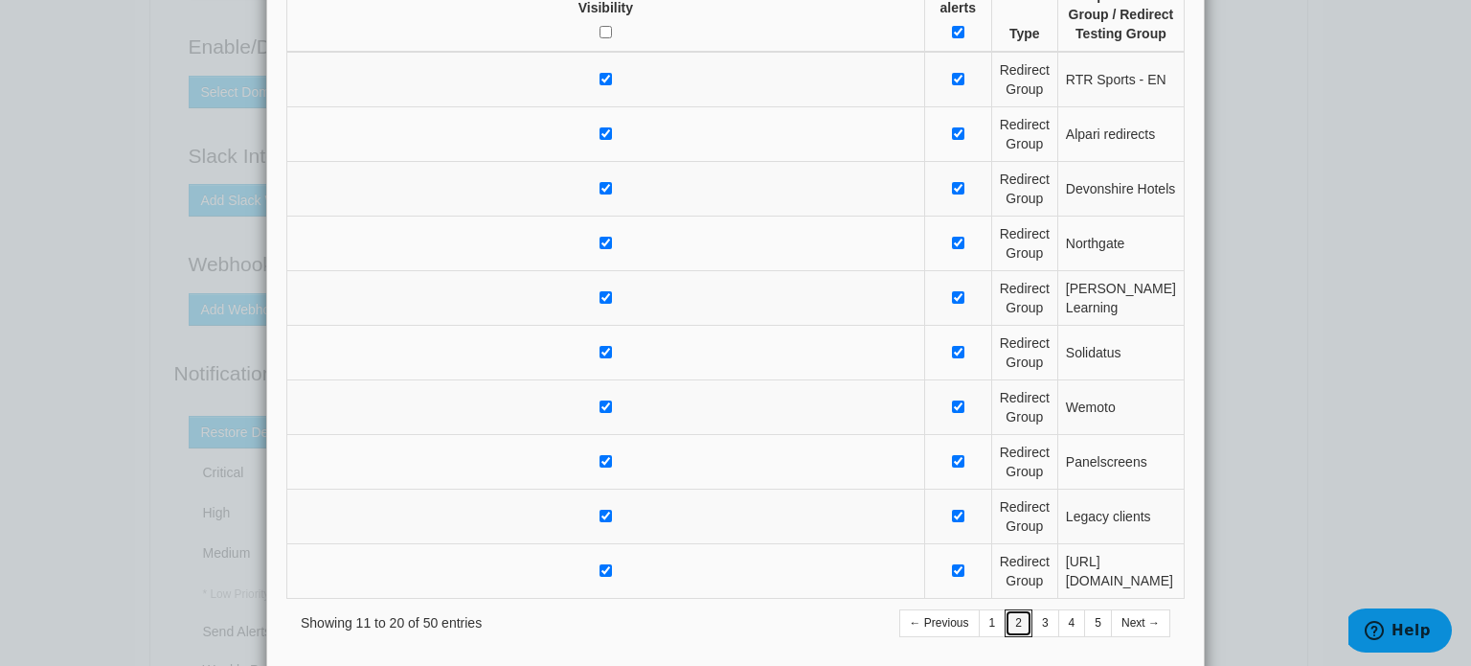
click at [1019, 613] on link "2" at bounding box center [1019, 623] width 28 height 28
click at [1044, 612] on link "3" at bounding box center [1046, 623] width 28 height 28
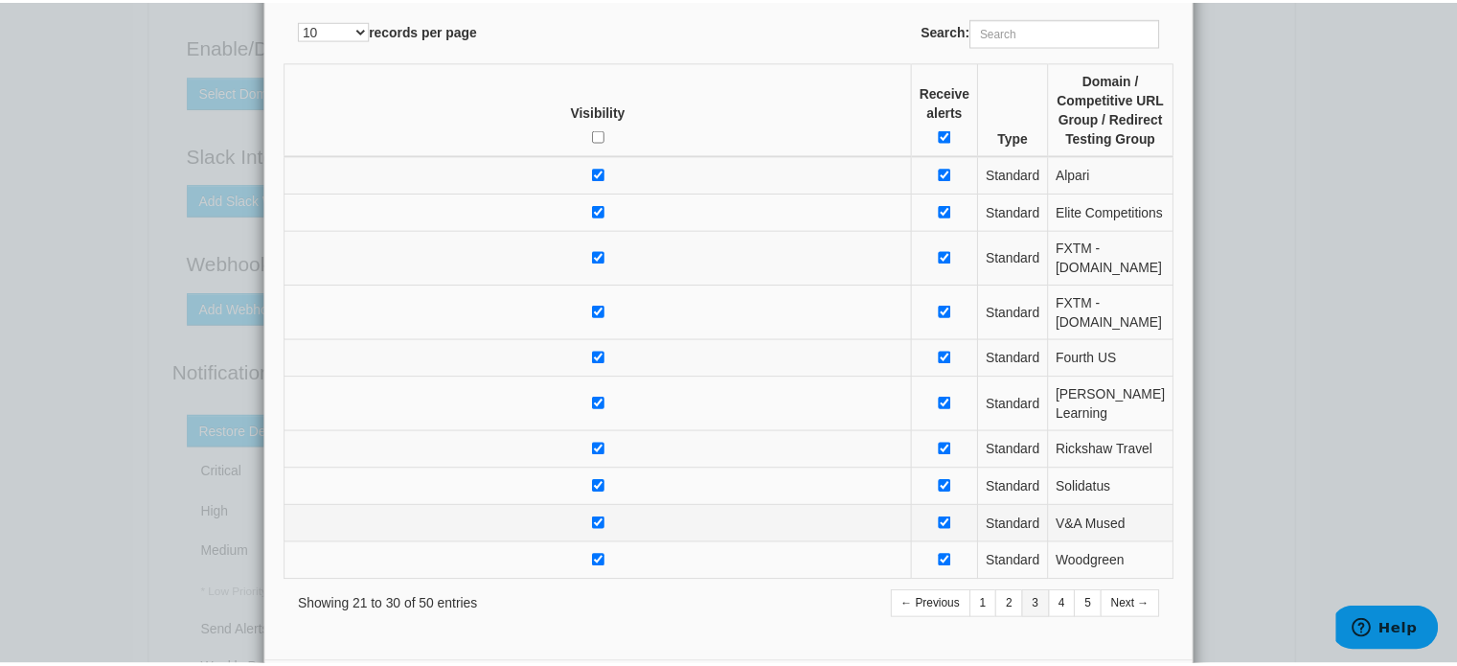
scroll to position [0, 0]
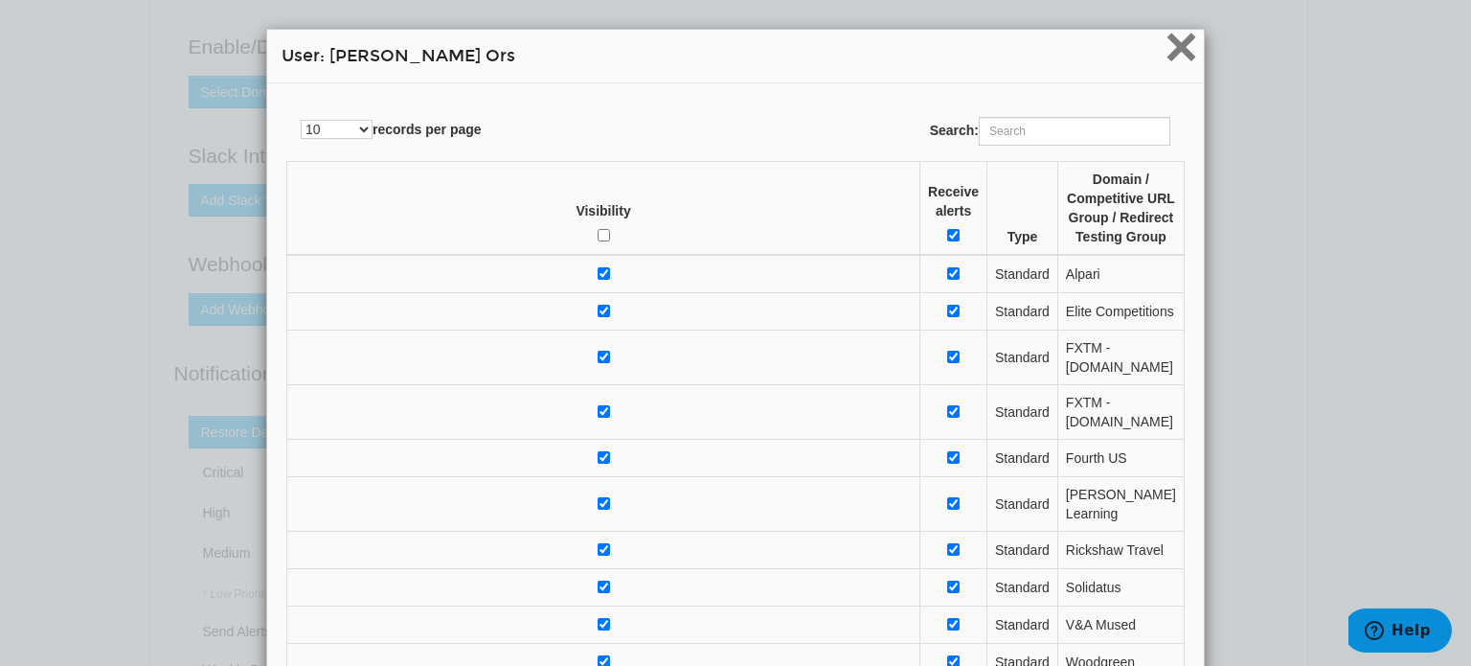
click at [1169, 52] on span "×" at bounding box center [1182, 46] width 34 height 64
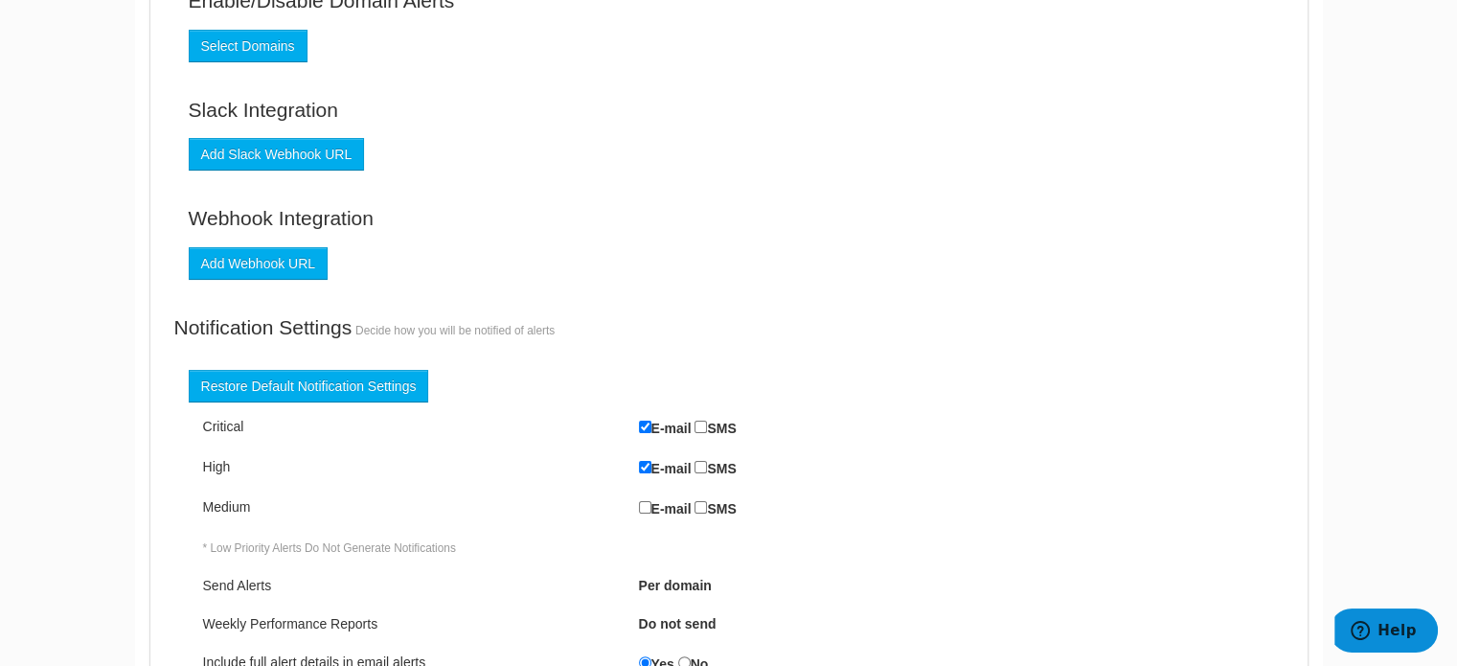
scroll to position [383, 0]
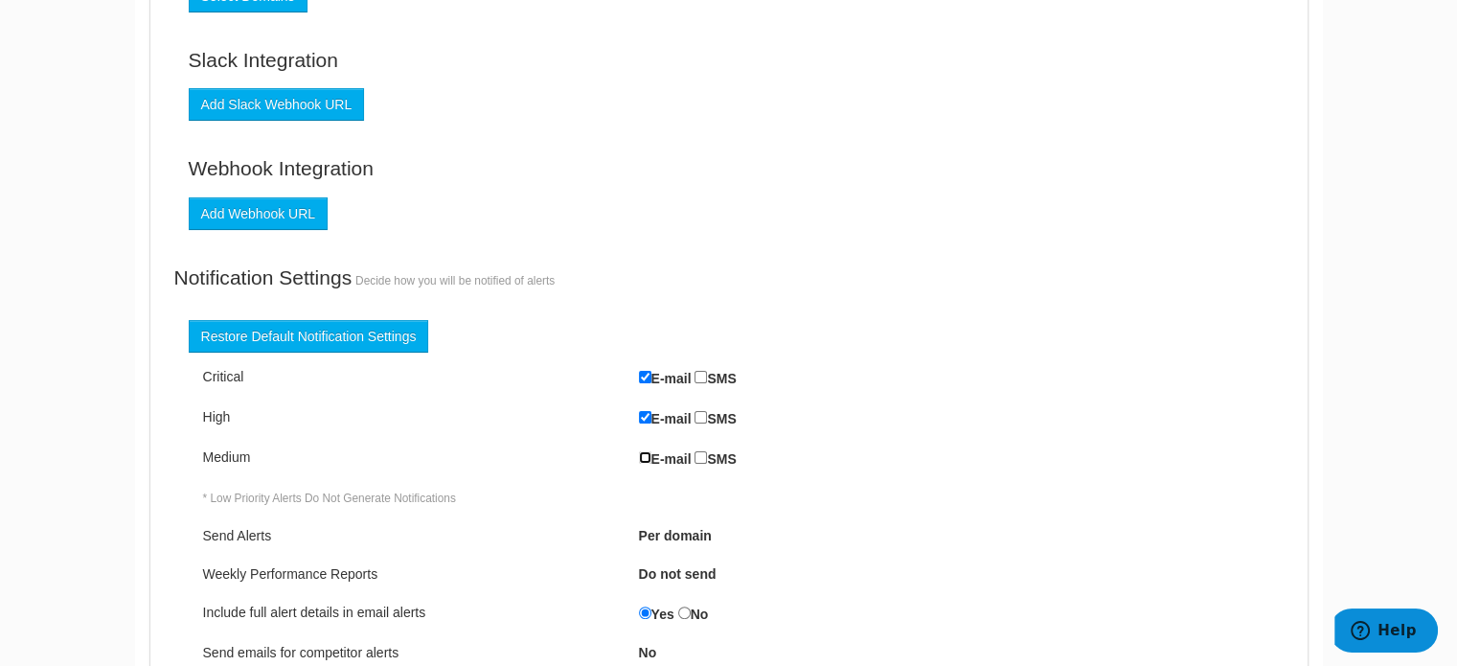
click at [642, 458] on input "E-mail" at bounding box center [645, 457] width 12 height 12
checkbox input "true"
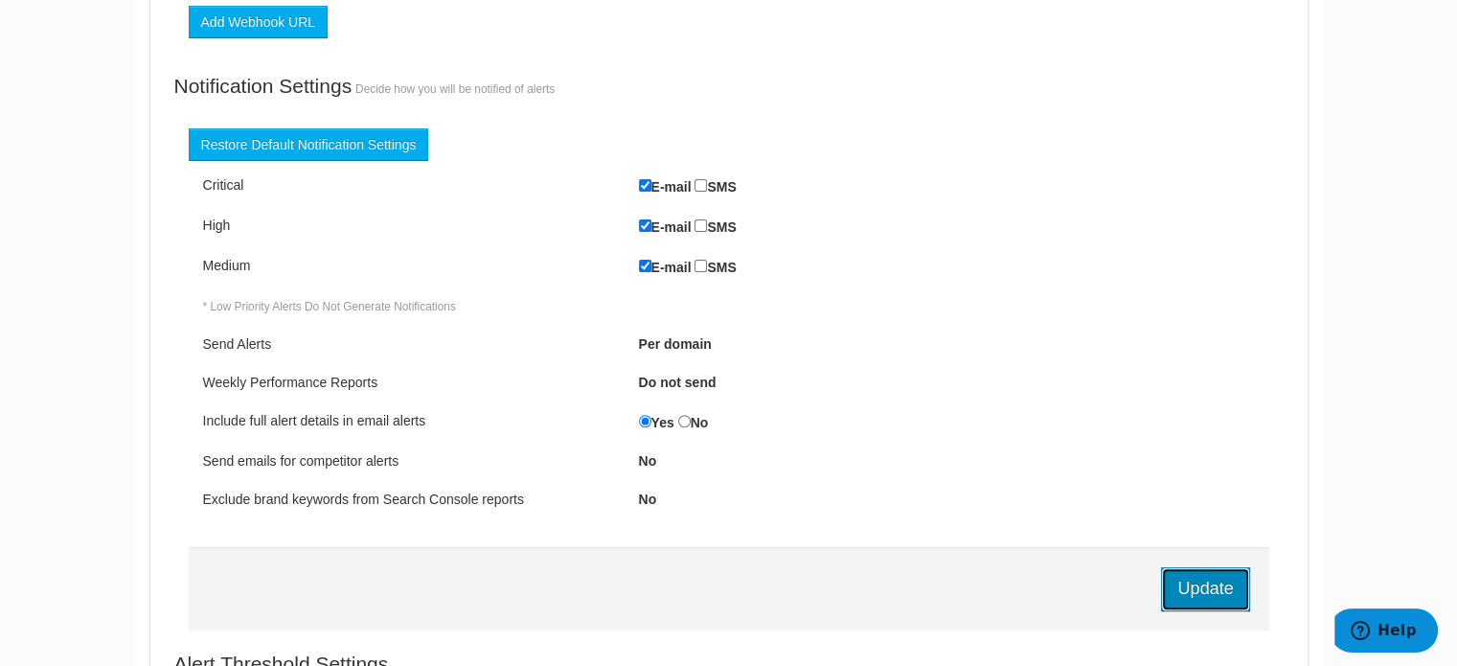
click at [1212, 591] on input "Update" at bounding box center [1205, 589] width 88 height 44
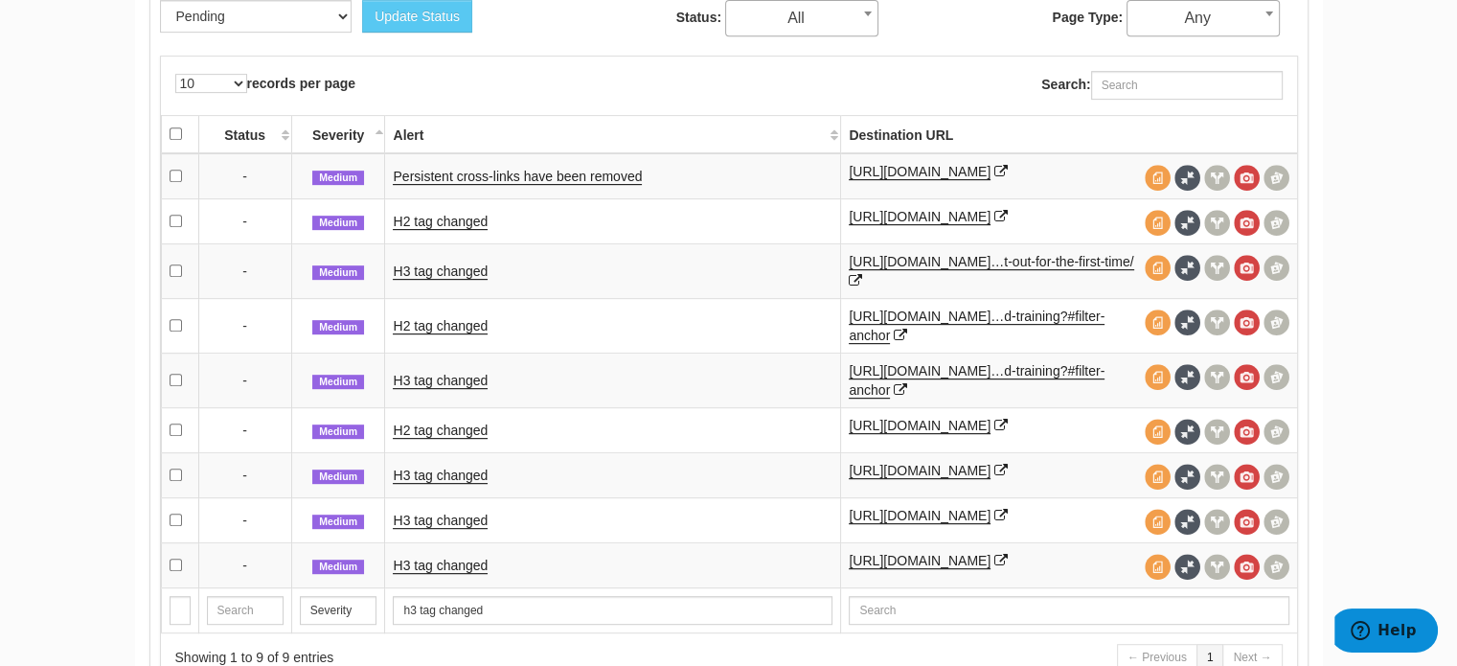
scroll to position [1004, 0]
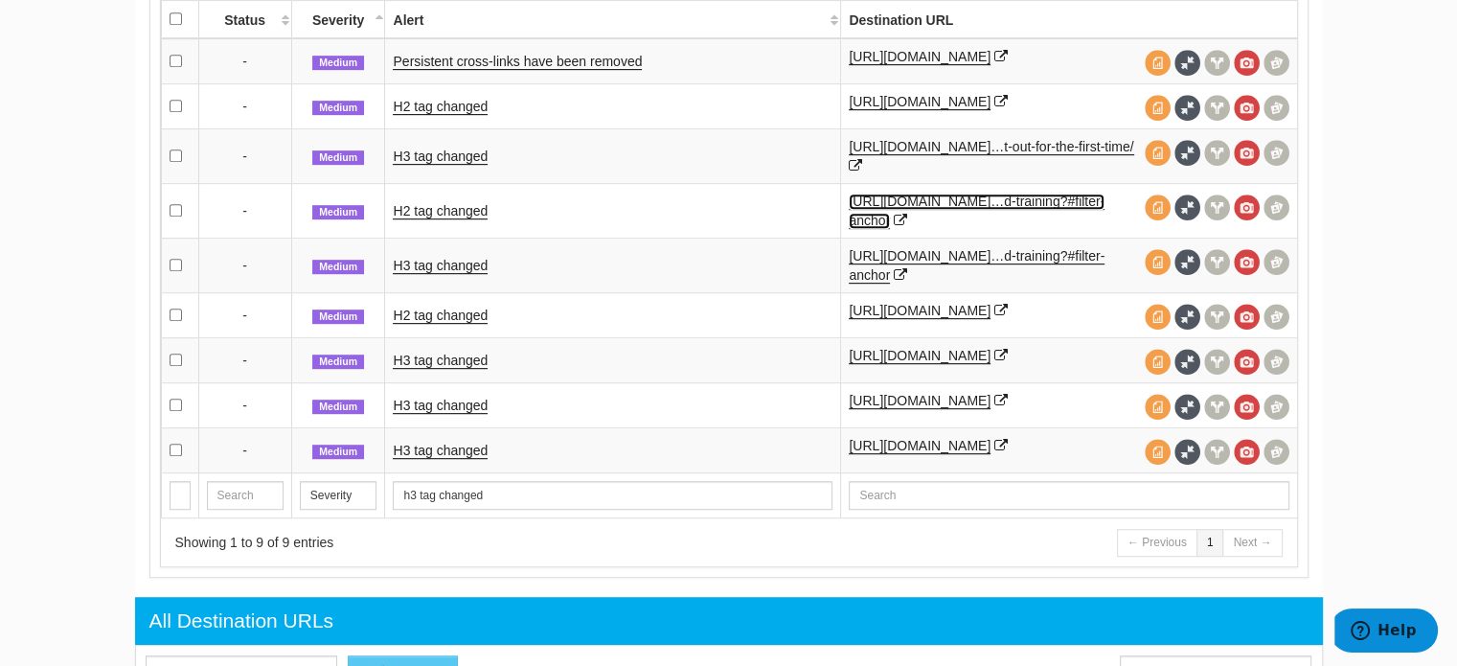
click at [948, 221] on link "https://woodgreen.org.uk/pet-advice/cat/?…d-training?#filter-anchor" at bounding box center [977, 210] width 256 height 35
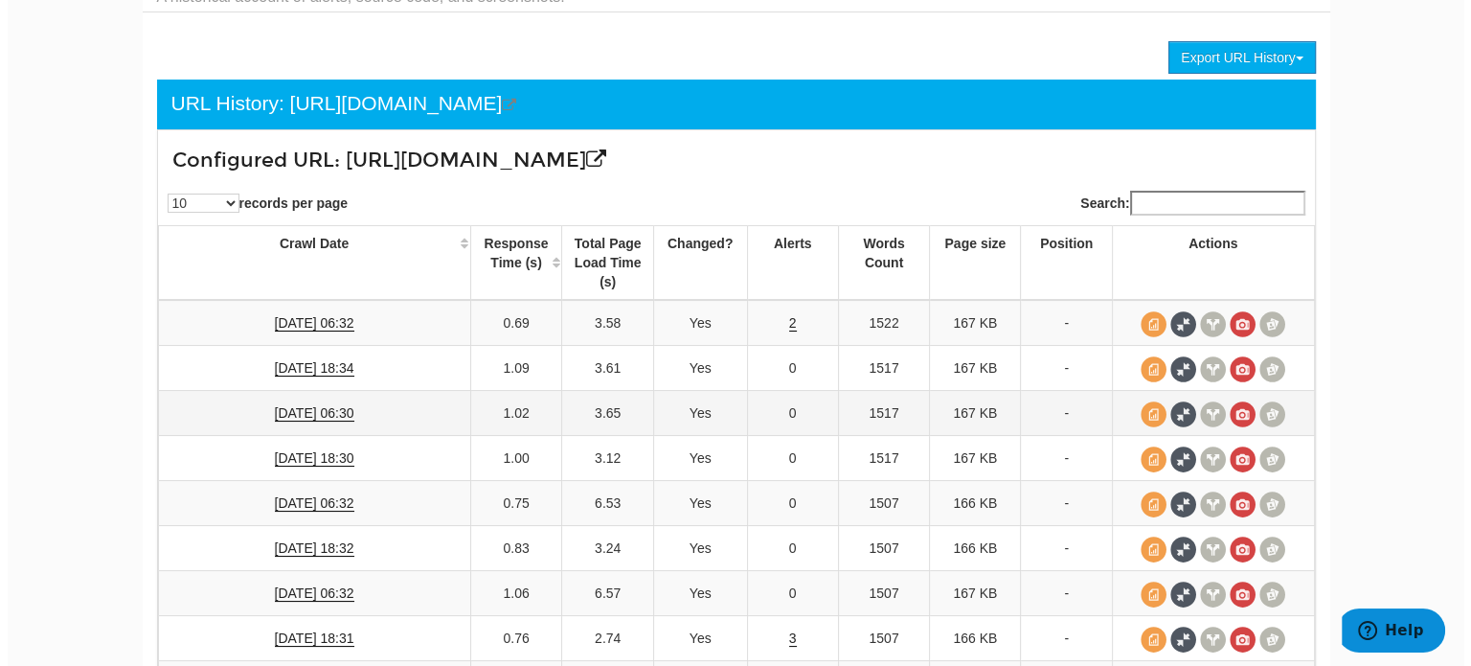
scroll to position [329, 0]
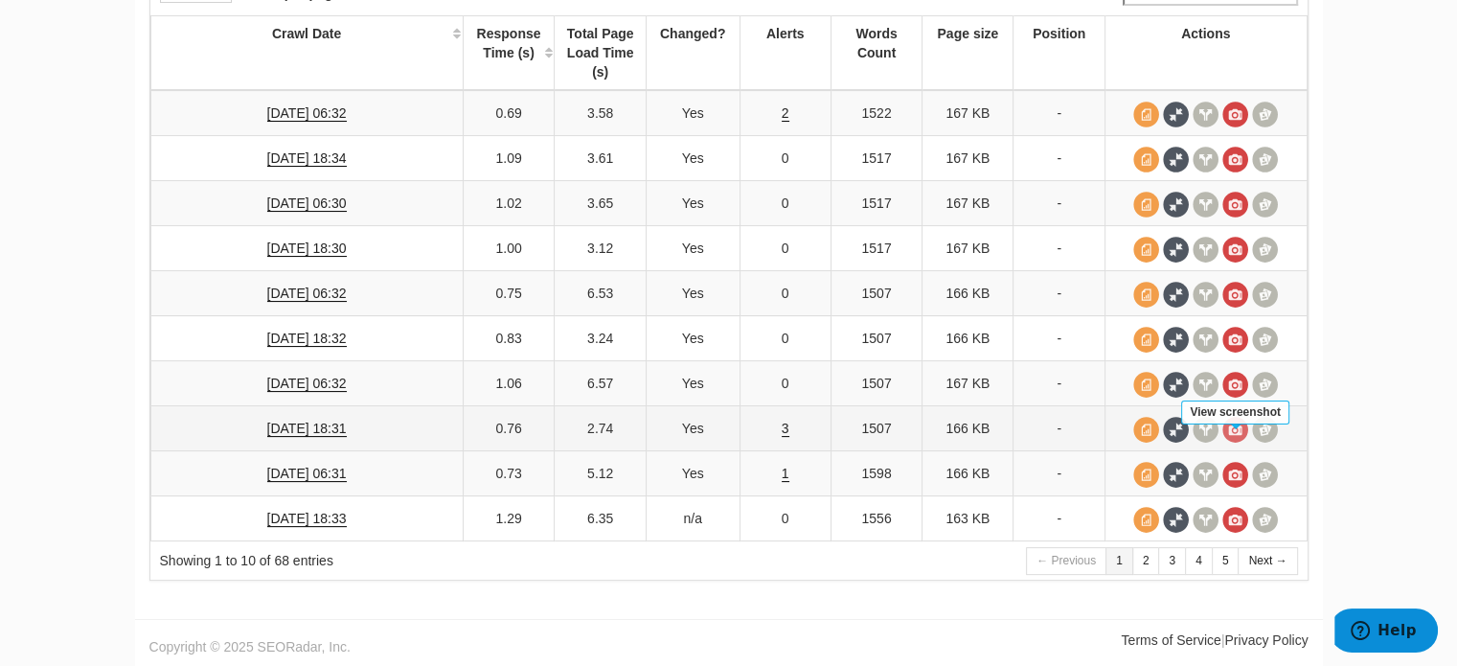
click at [1237, 433] on span at bounding box center [1235, 430] width 26 height 26
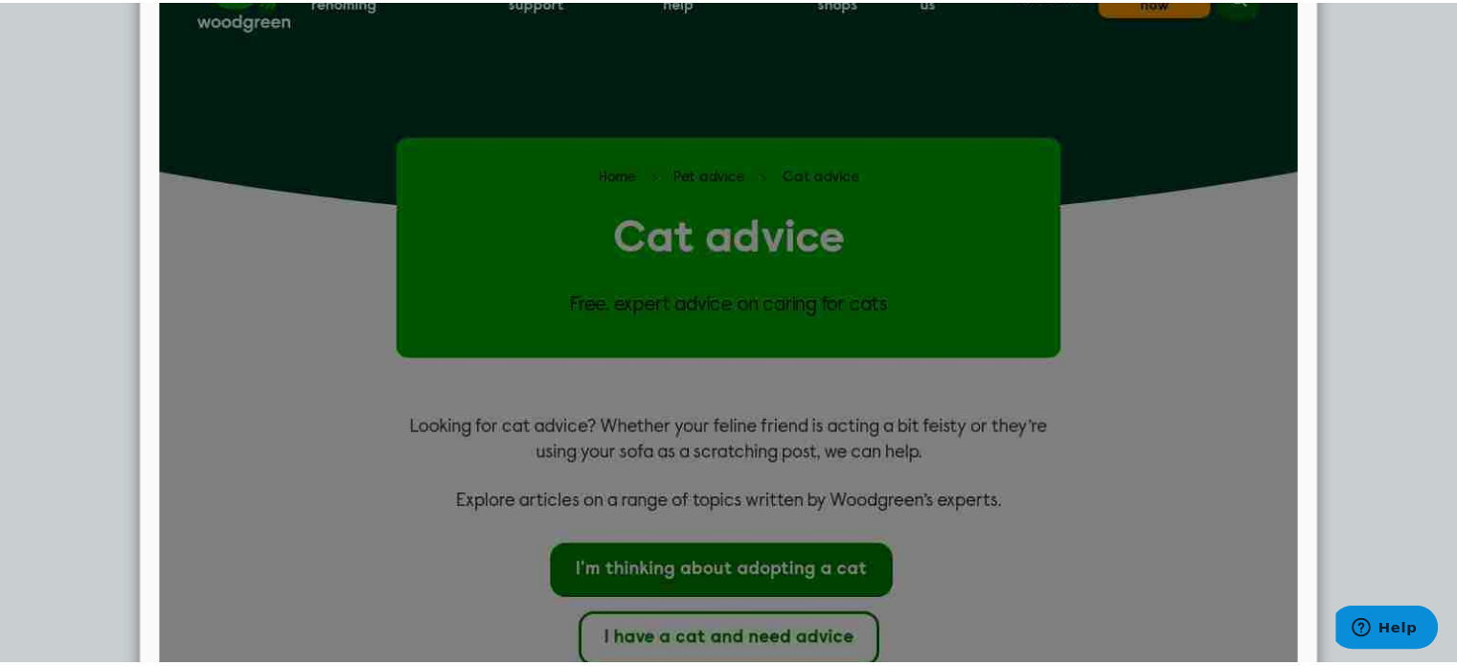
scroll to position [0, 0]
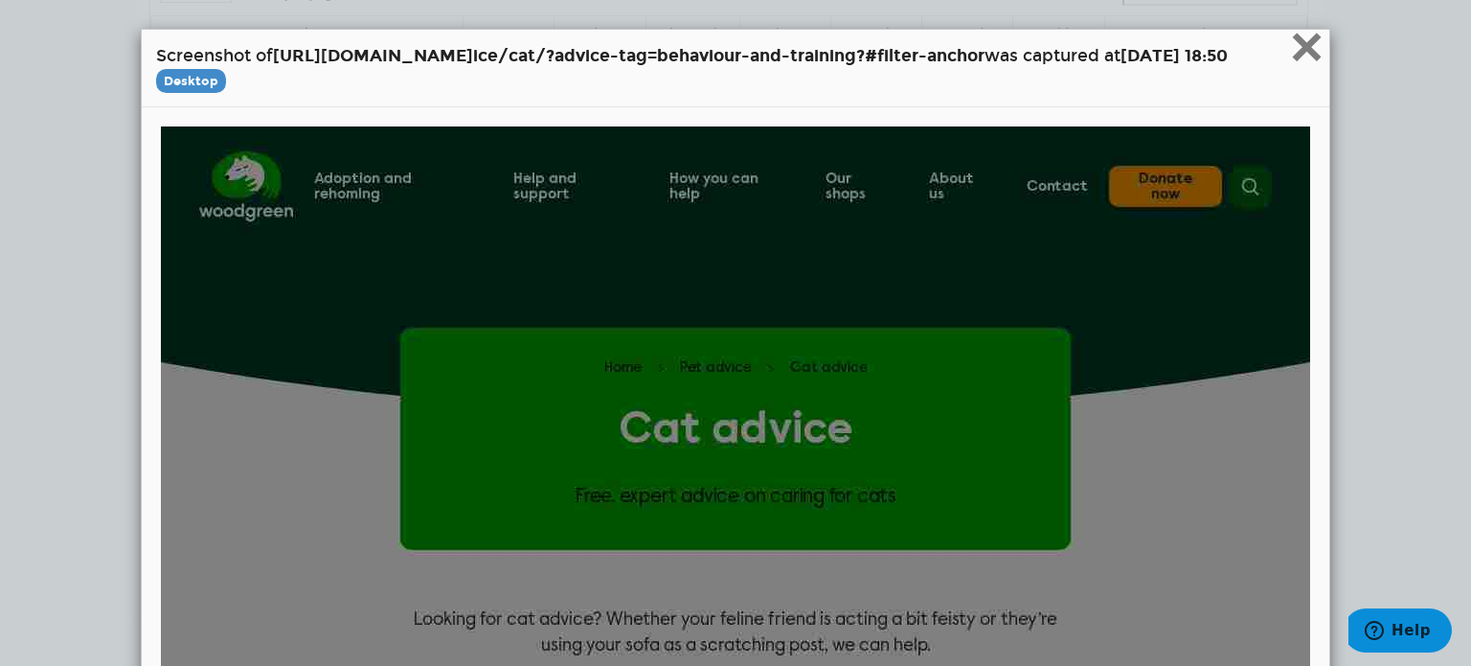
click at [1324, 39] on span "×" at bounding box center [1307, 46] width 34 height 64
